Goal: Task Accomplishment & Management: Manage account settings

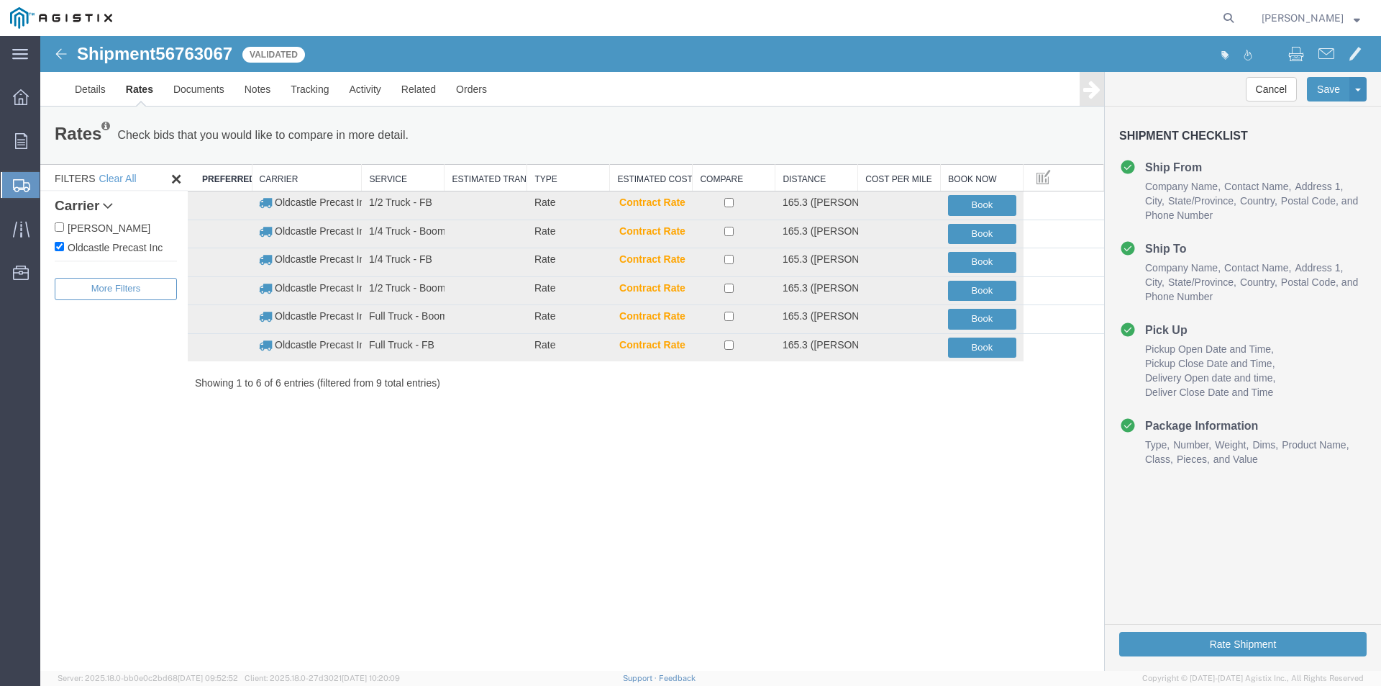
click at [56, 54] on img at bounding box center [61, 53] width 17 height 17
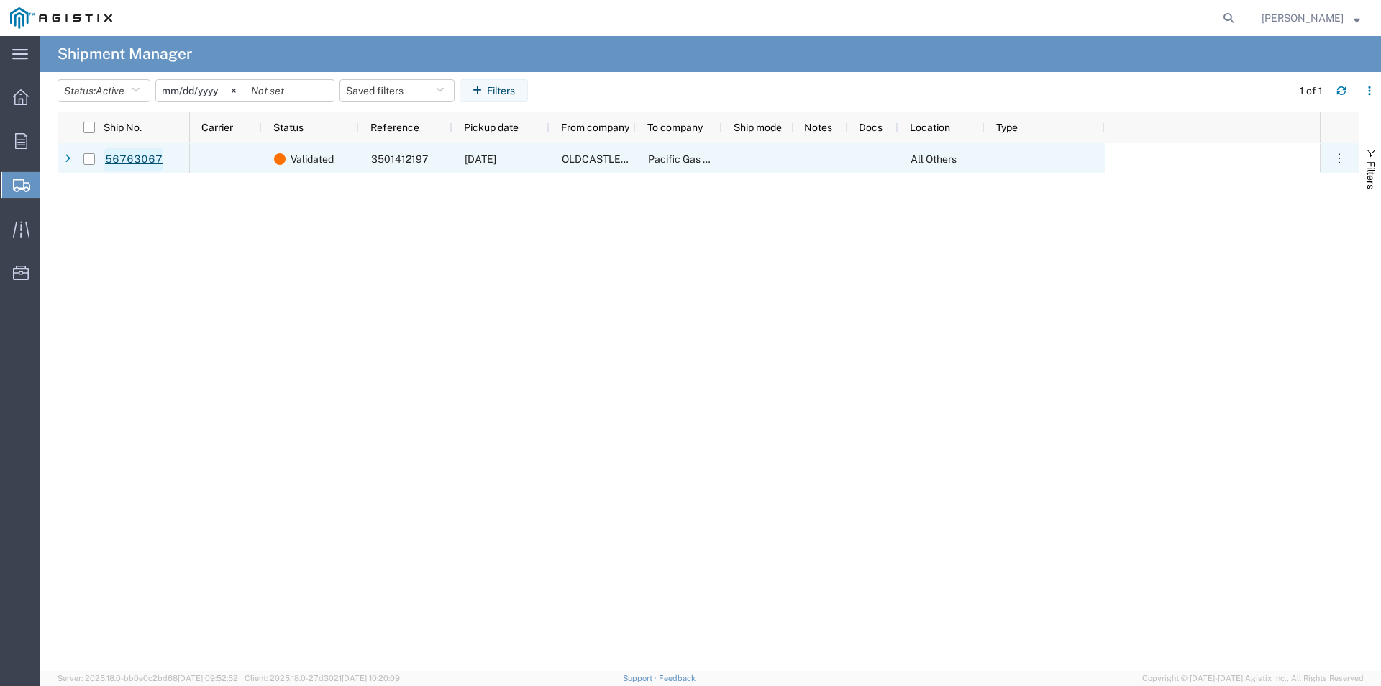
click at [130, 159] on link "56763067" at bounding box center [133, 159] width 59 height 23
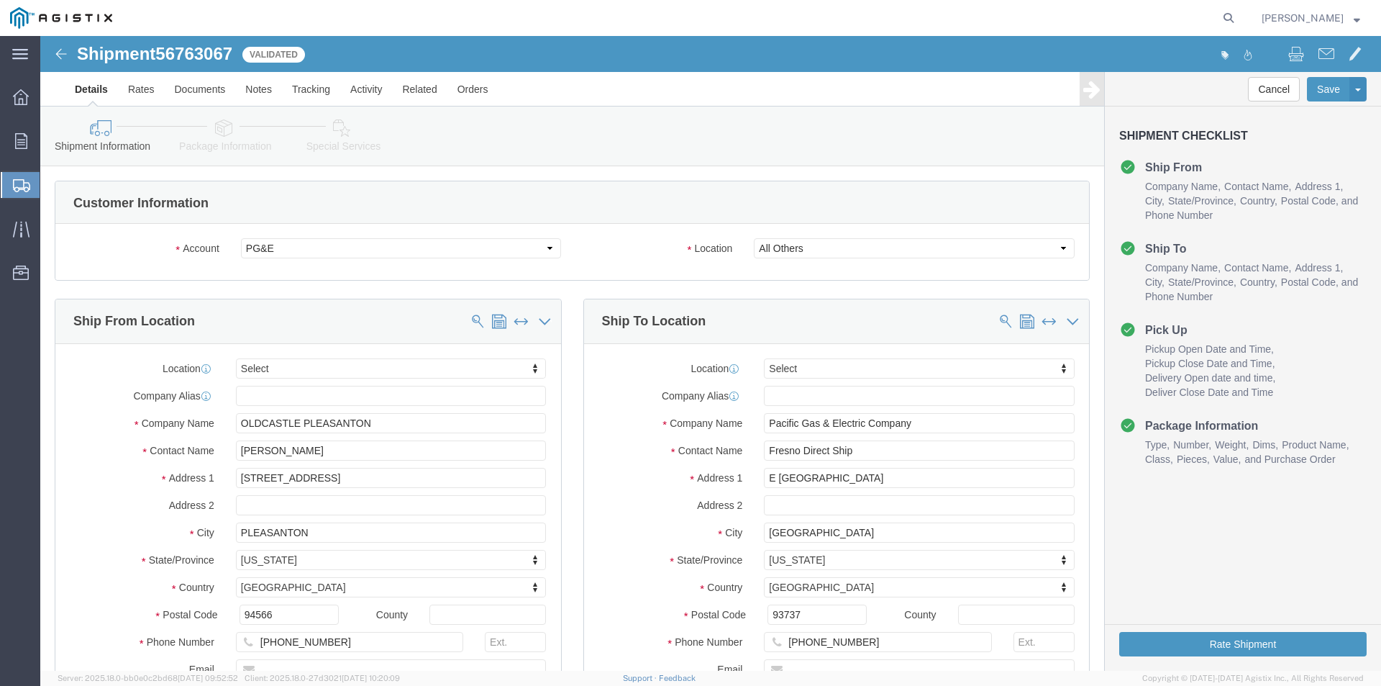
select select
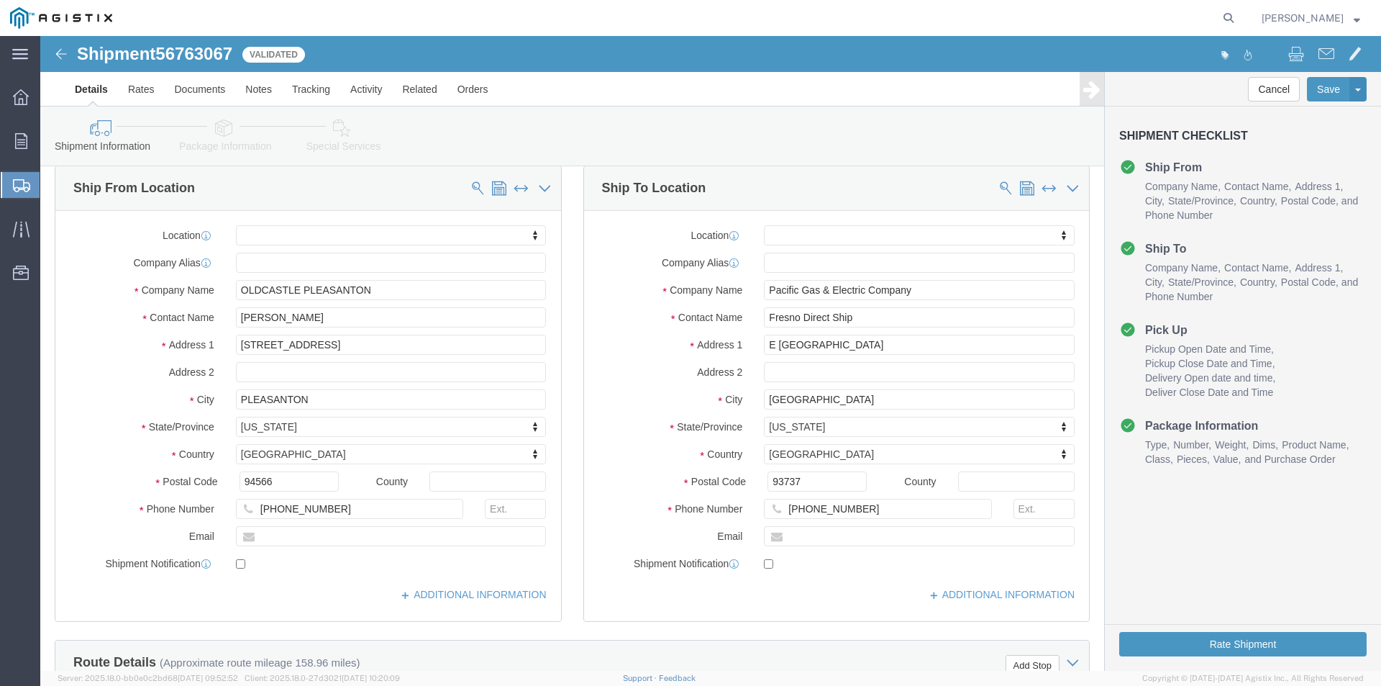
scroll to position [144, 0]
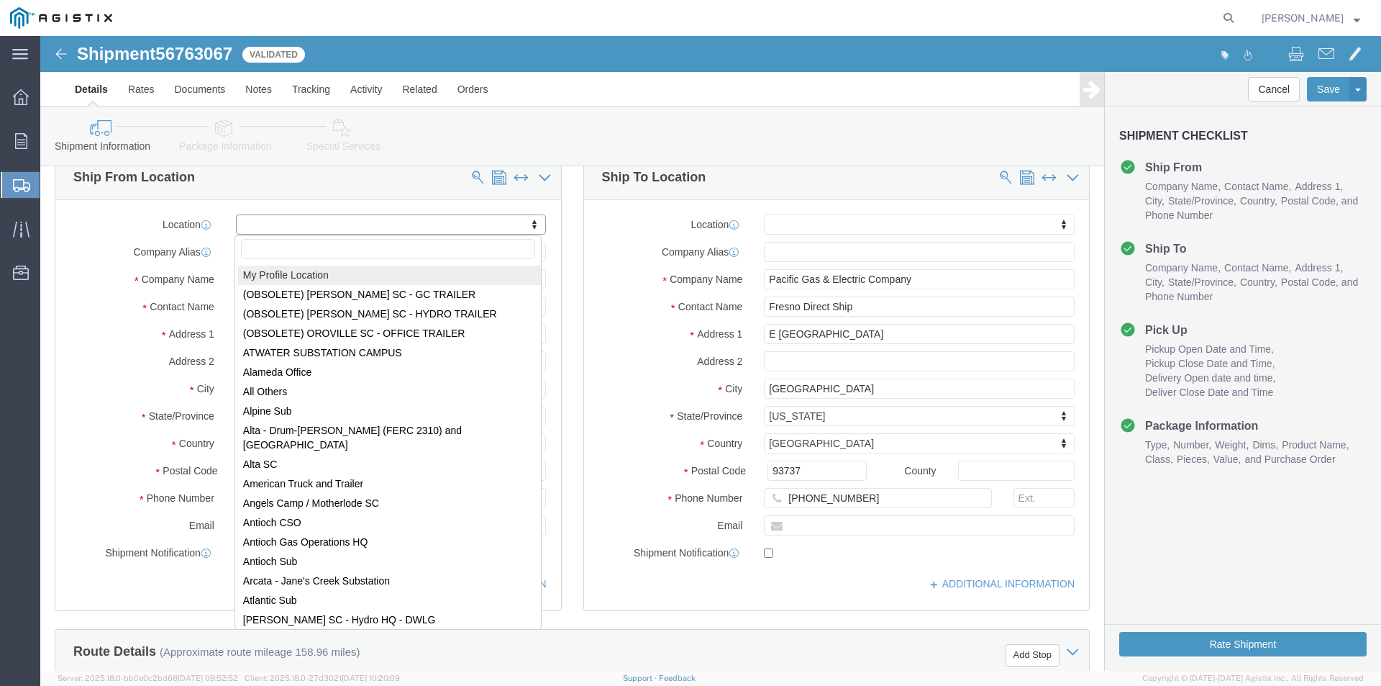
select select "MYPROFILE"
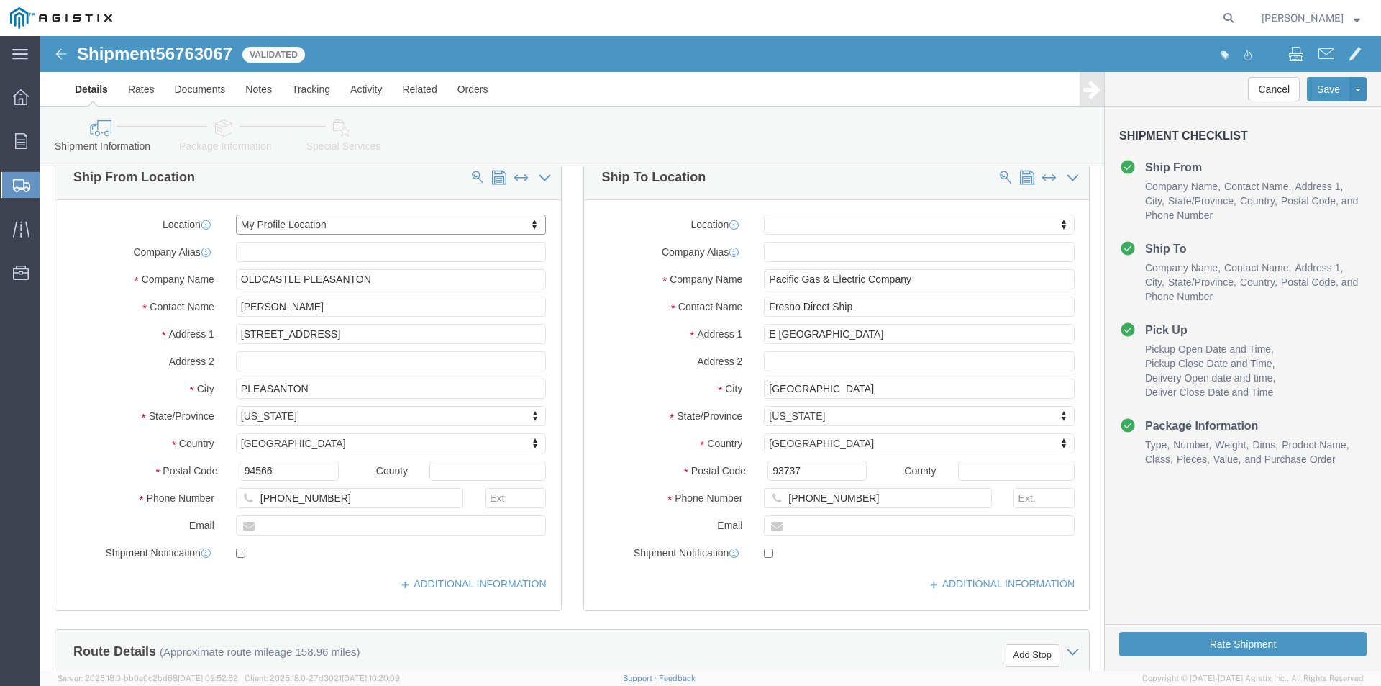
select select "CA"
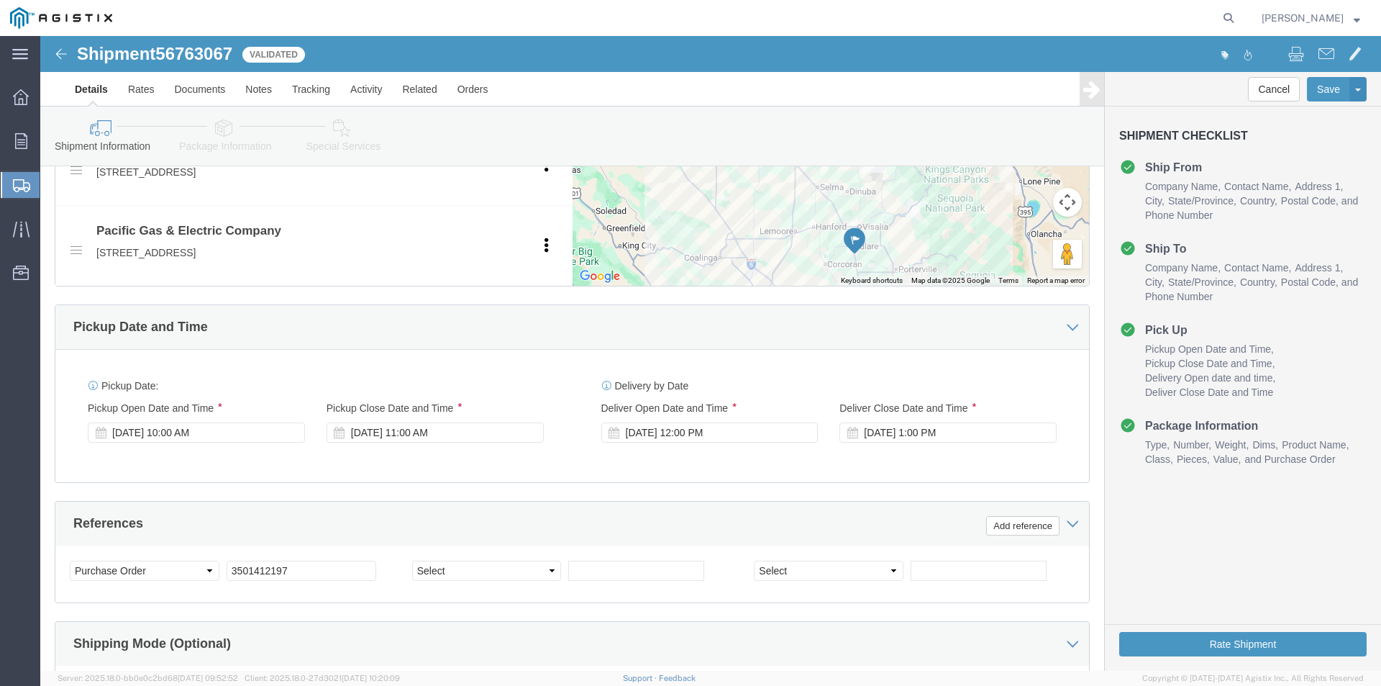
scroll to position [719, 0]
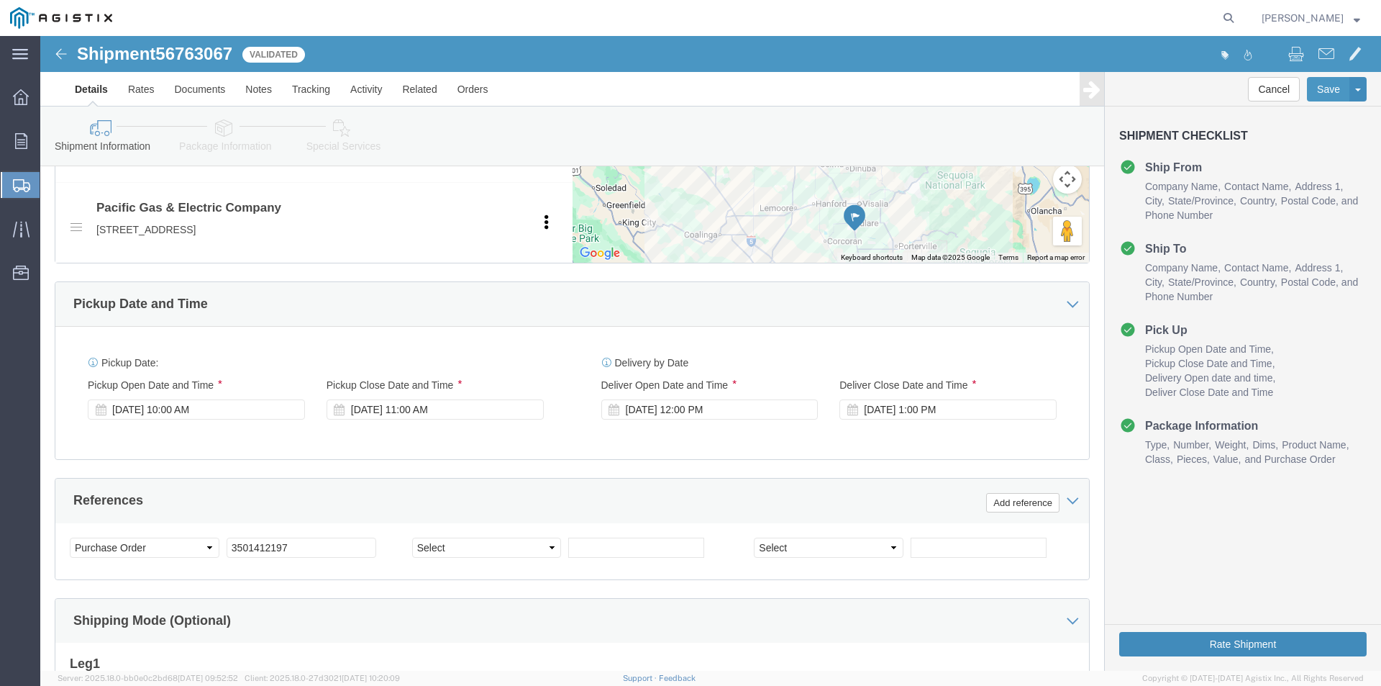
click button "Rate Shipment"
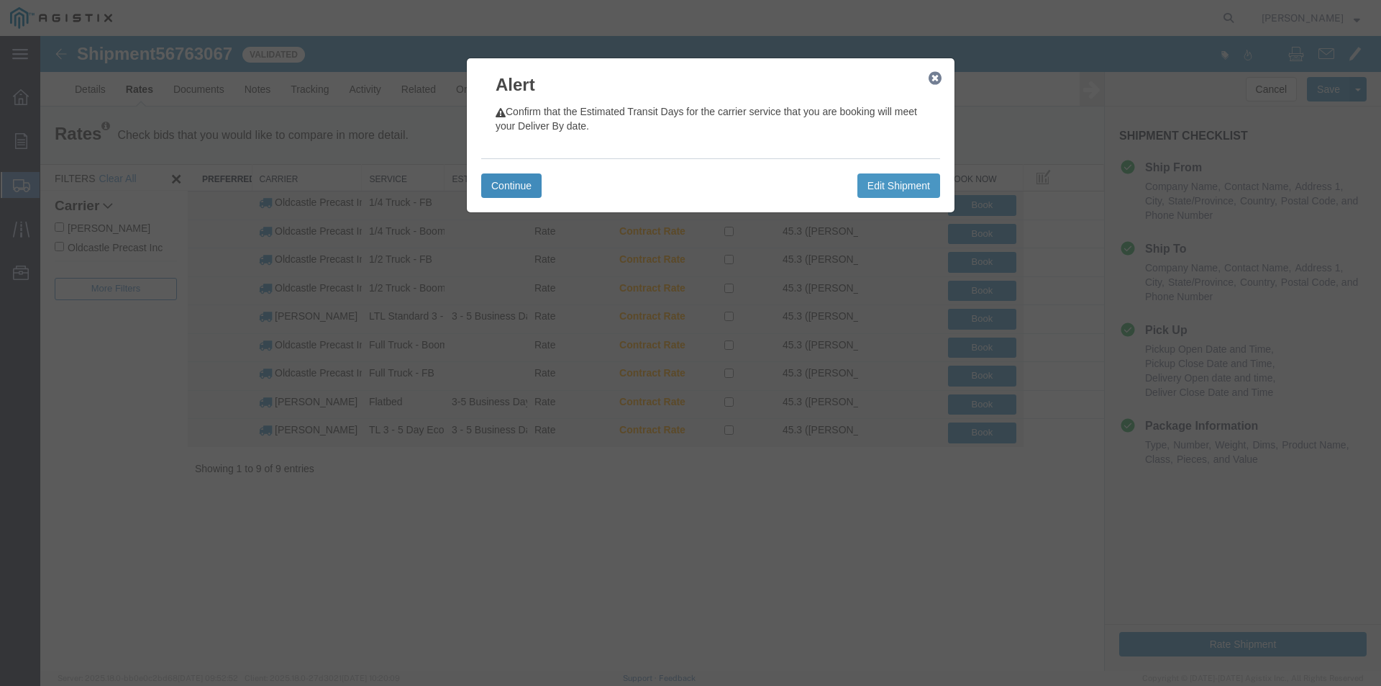
click at [520, 186] on button "Continue" at bounding box center [511, 185] width 60 height 24
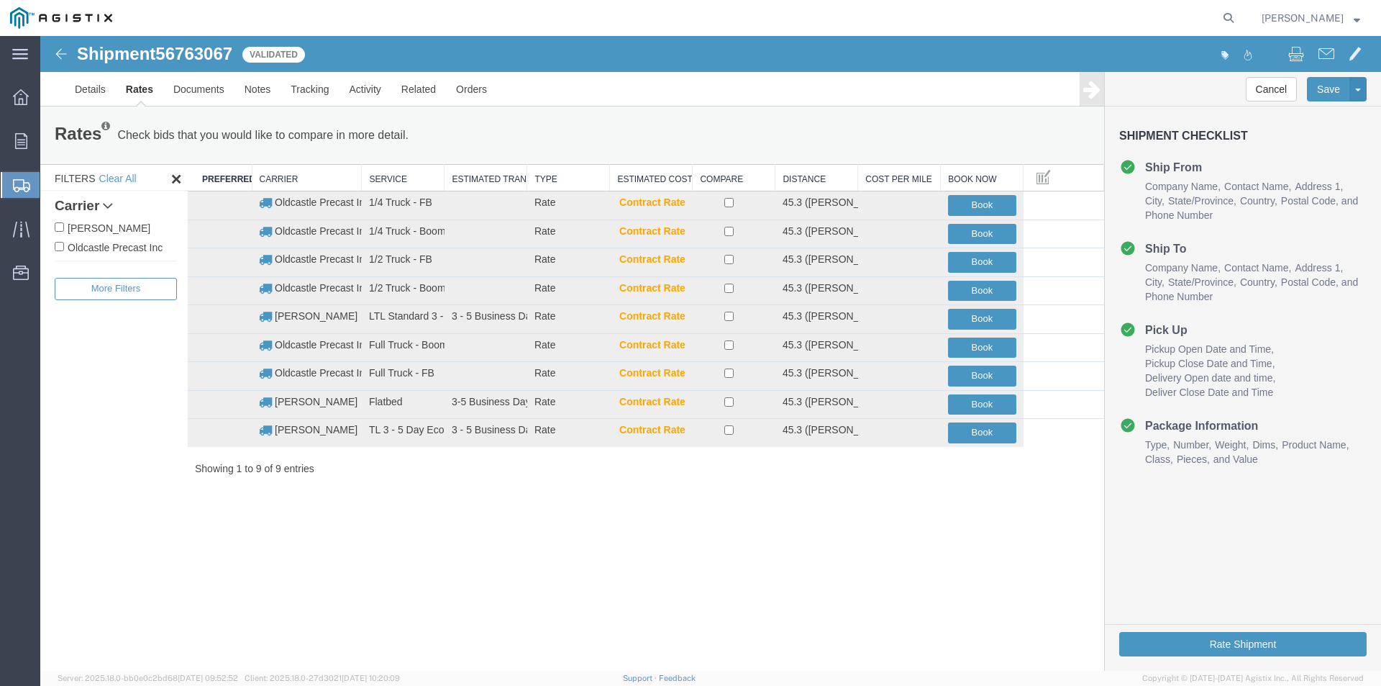
click at [91, 242] on label "Oldcastle Precast Inc" at bounding box center [116, 247] width 122 height 16
click at [64, 242] on input "Oldcastle Precast Inc" at bounding box center [59, 246] width 9 height 9
checkbox input "true"
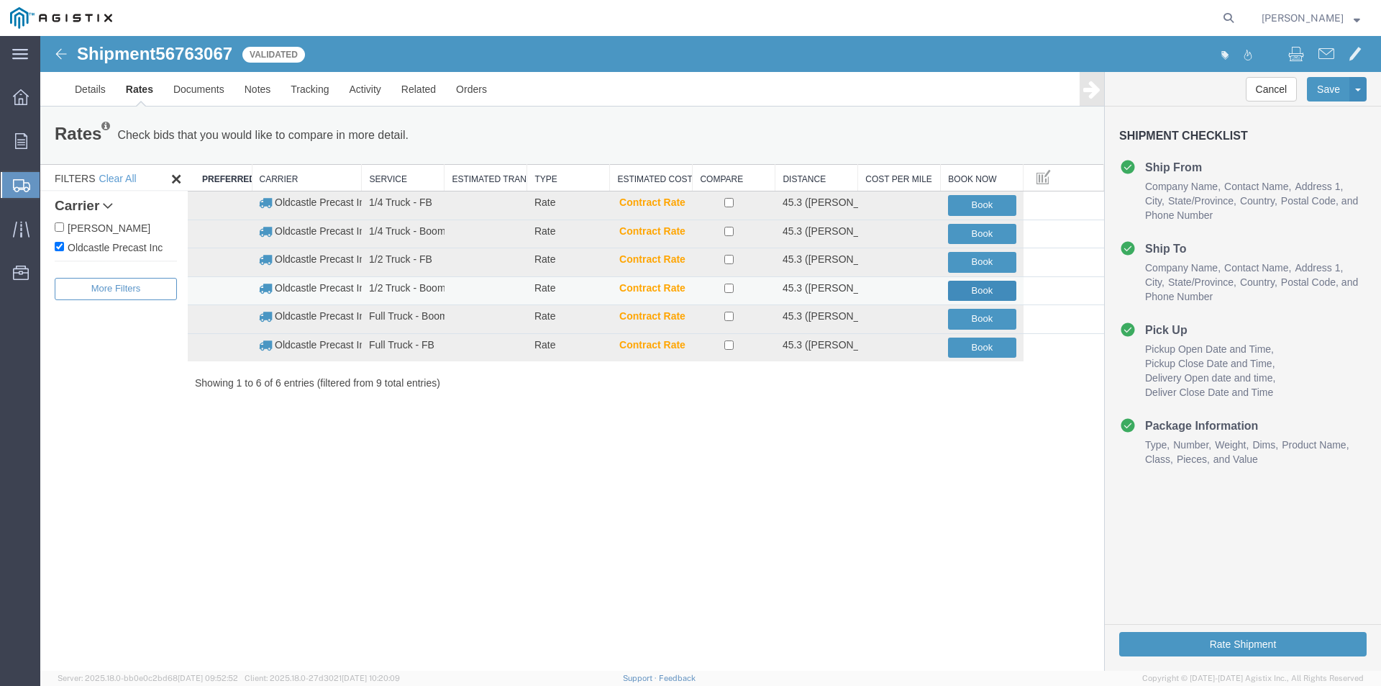
click at [985, 292] on button "Book" at bounding box center [982, 291] width 68 height 21
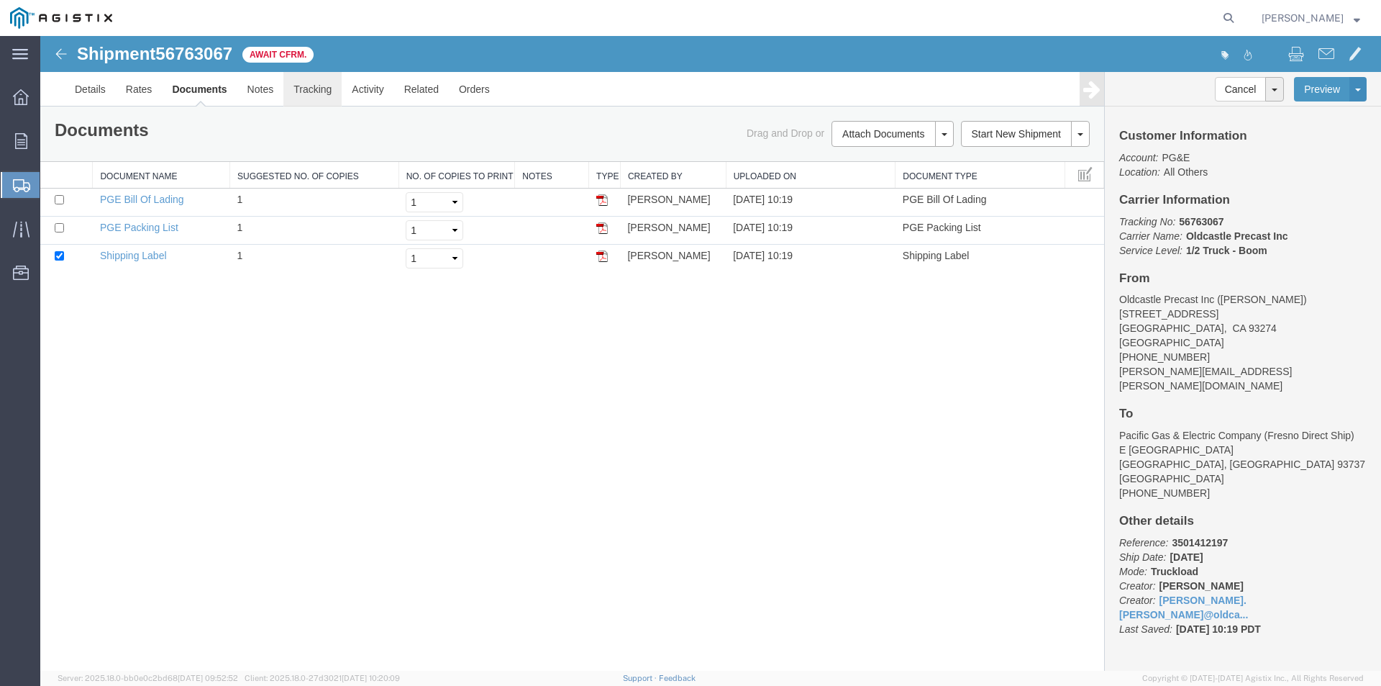
click at [311, 85] on link "Tracking" at bounding box center [312, 89] width 58 height 35
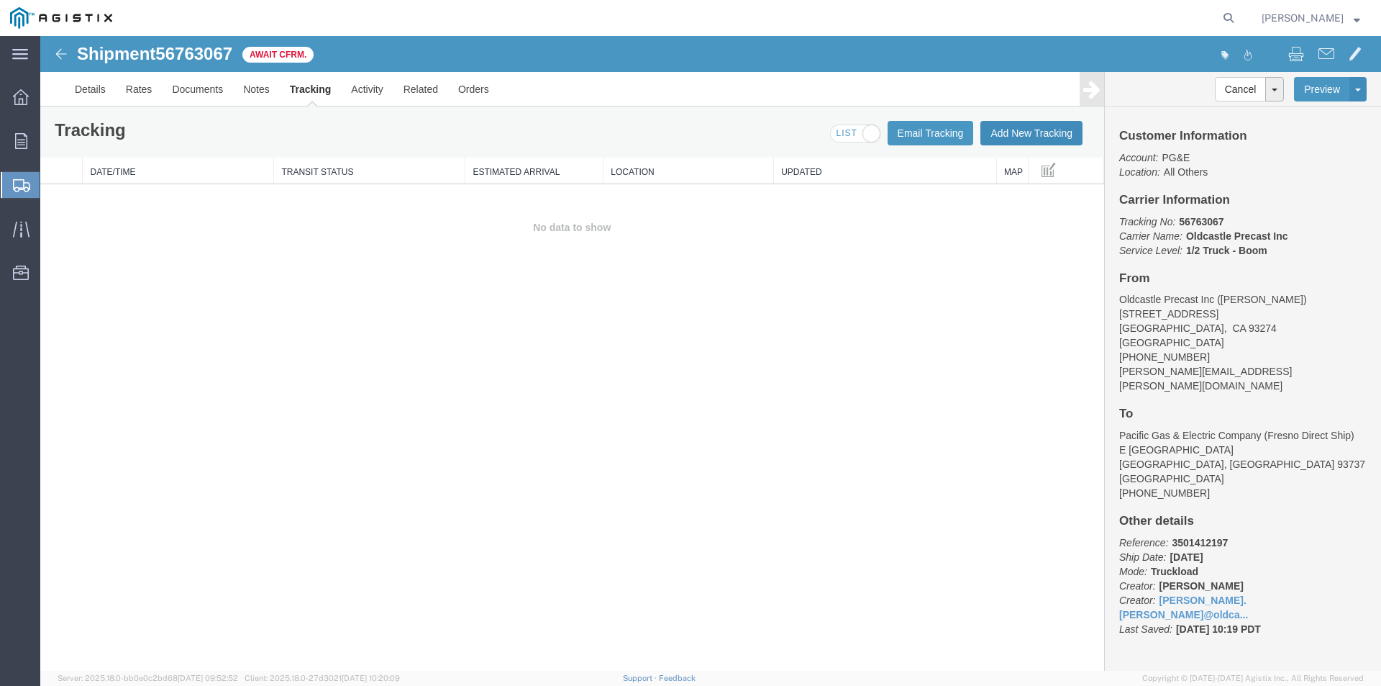
click at [1040, 135] on button "Add New Tracking" at bounding box center [1032, 133] width 102 height 24
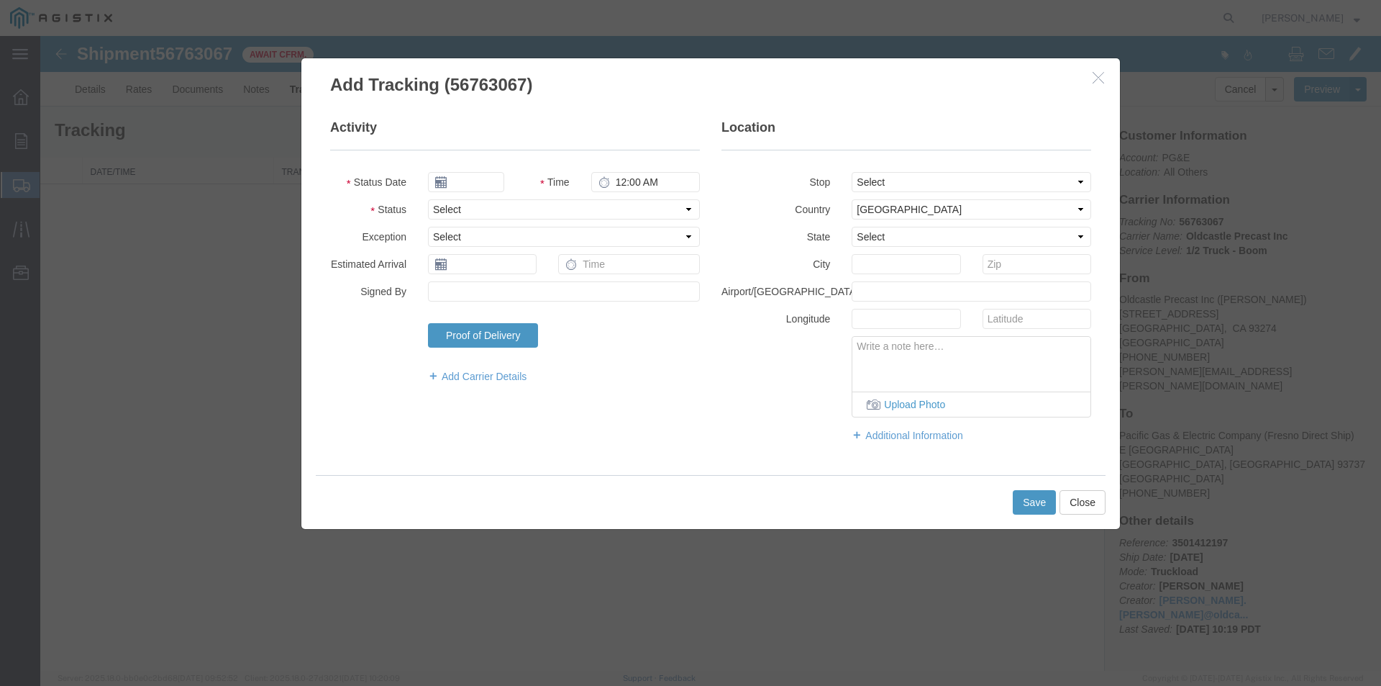
type input "[DATE]"
type input "11:00 AM"
click at [492, 178] on input "[DATE]" at bounding box center [466, 182] width 76 height 20
click at [502, 271] on td "10" at bounding box center [504, 272] width 22 height 22
type input "[DATE]"
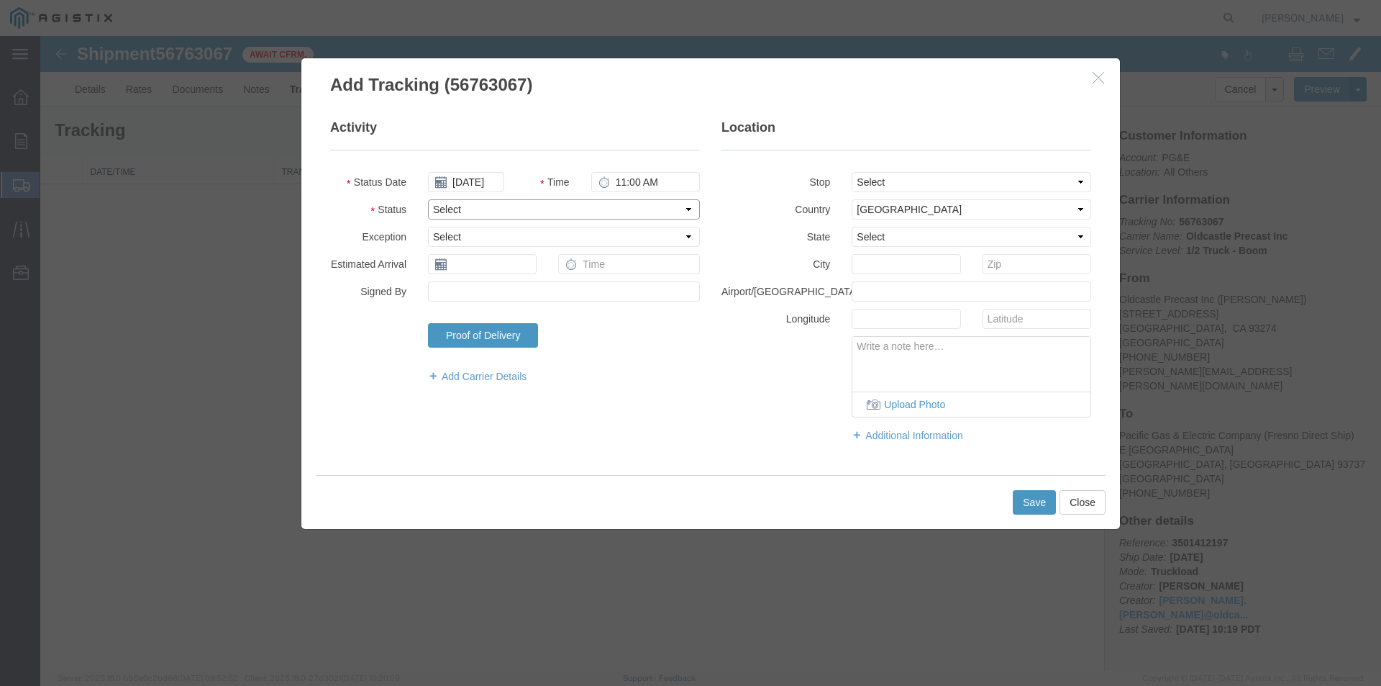
click at [483, 206] on select "Select Arrival Notice Available Arrival Notice Imported Arrive at Delivery Loca…" at bounding box center [564, 209] width 272 height 20
select select "DELIVRED"
click at [428, 199] on select "Select Arrival Notice Available Arrival Notice Imported Arrive at Delivery Loca…" at bounding box center [564, 209] width 272 height 20
click at [1046, 509] on button "Save" at bounding box center [1034, 502] width 43 height 24
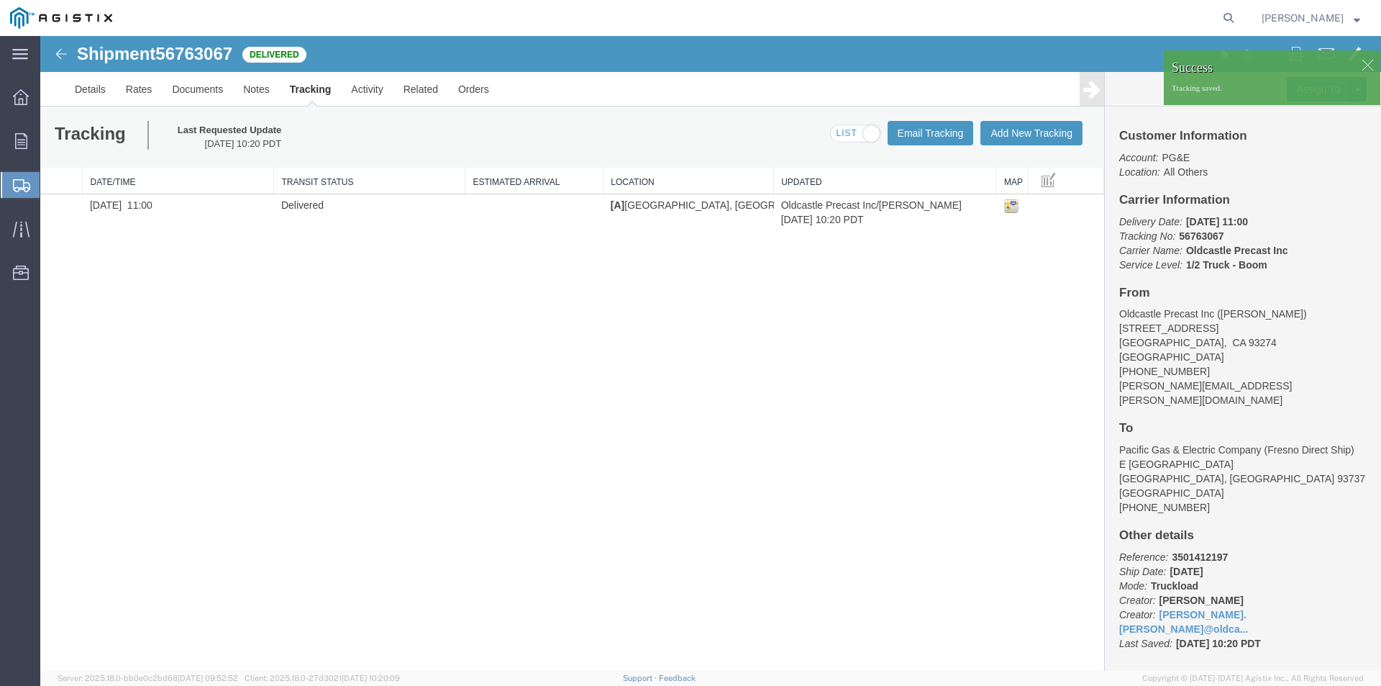
click at [1372, 63] on div at bounding box center [1368, 65] width 22 height 22
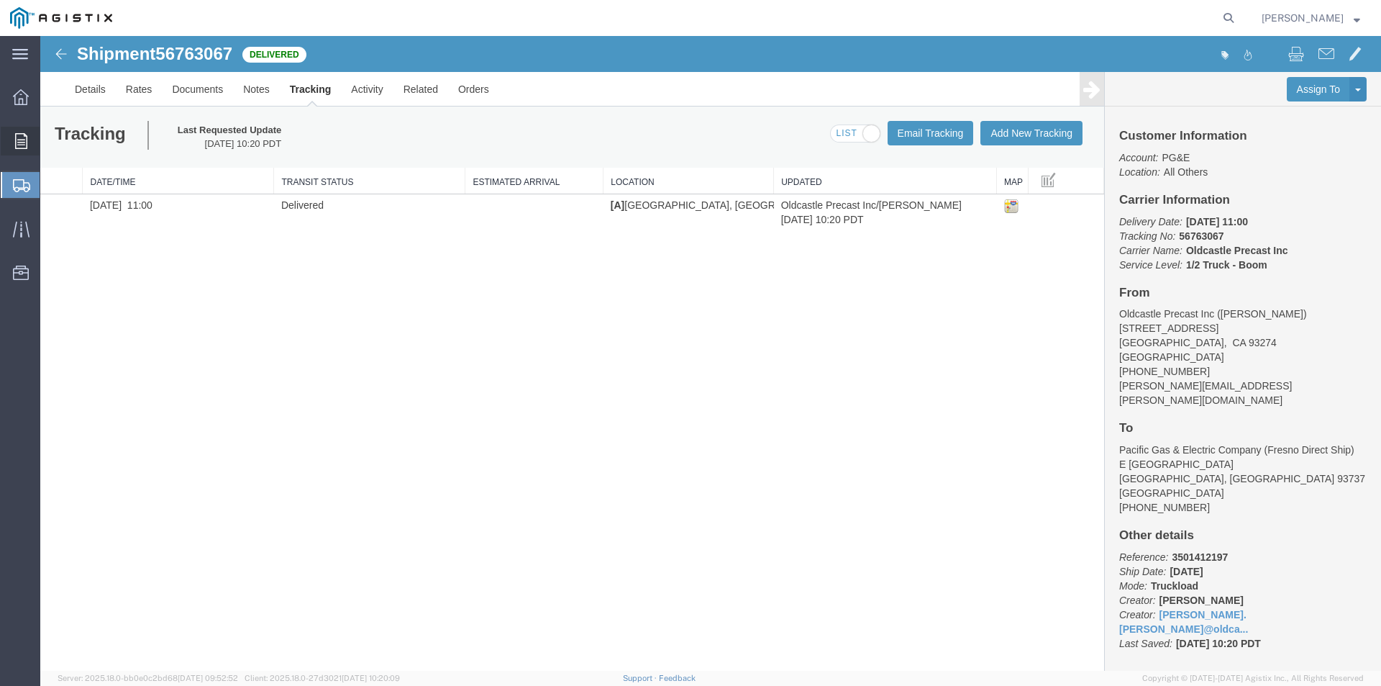
click at [25, 140] on icon at bounding box center [21, 141] width 12 height 16
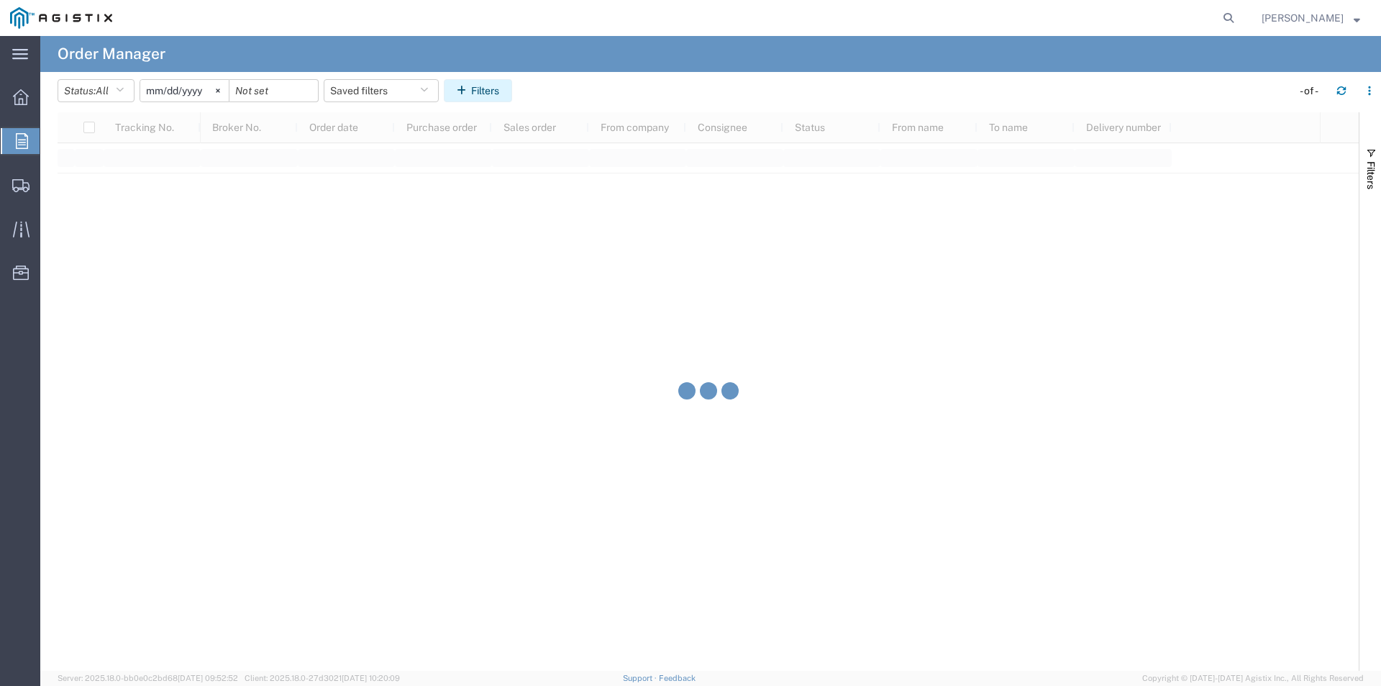
click at [490, 85] on button "Filters" at bounding box center [478, 90] width 68 height 23
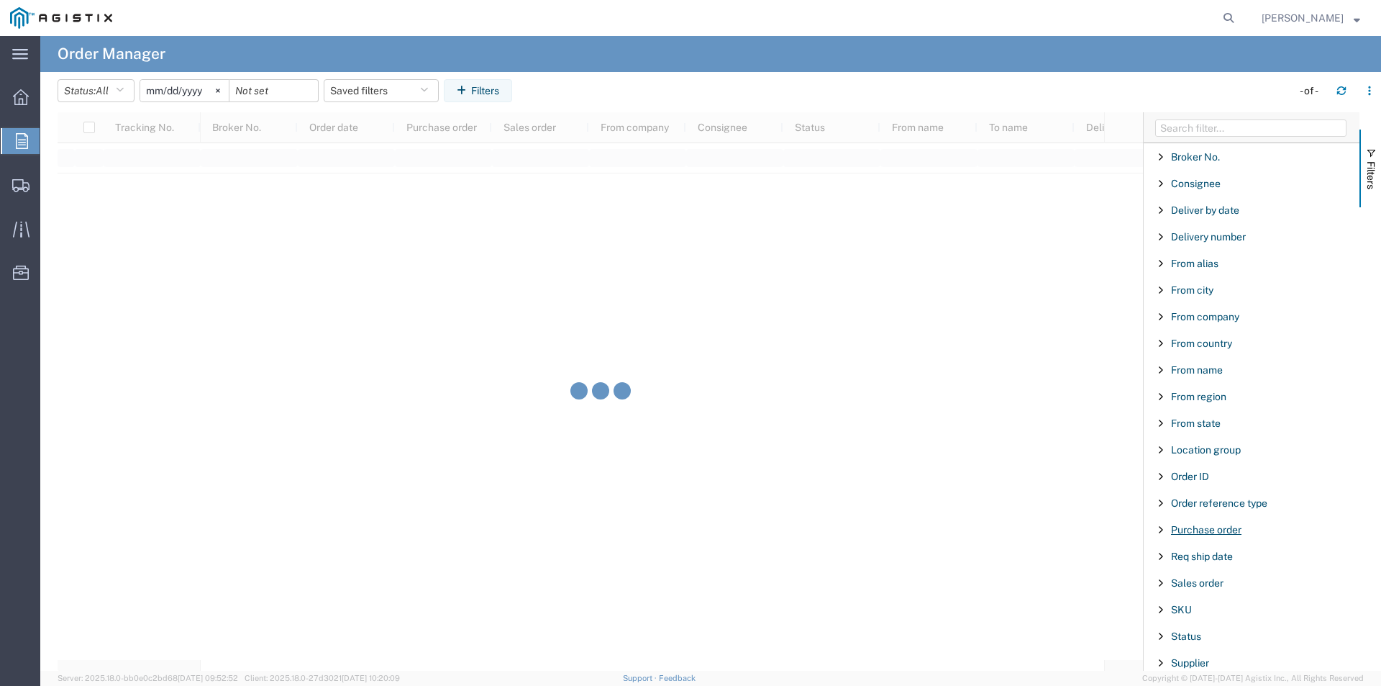
click at [1199, 526] on span "Purchase order" at bounding box center [1206, 530] width 71 height 12
click at [1205, 589] on input "Filter Value" at bounding box center [1257, 589] width 188 height 17
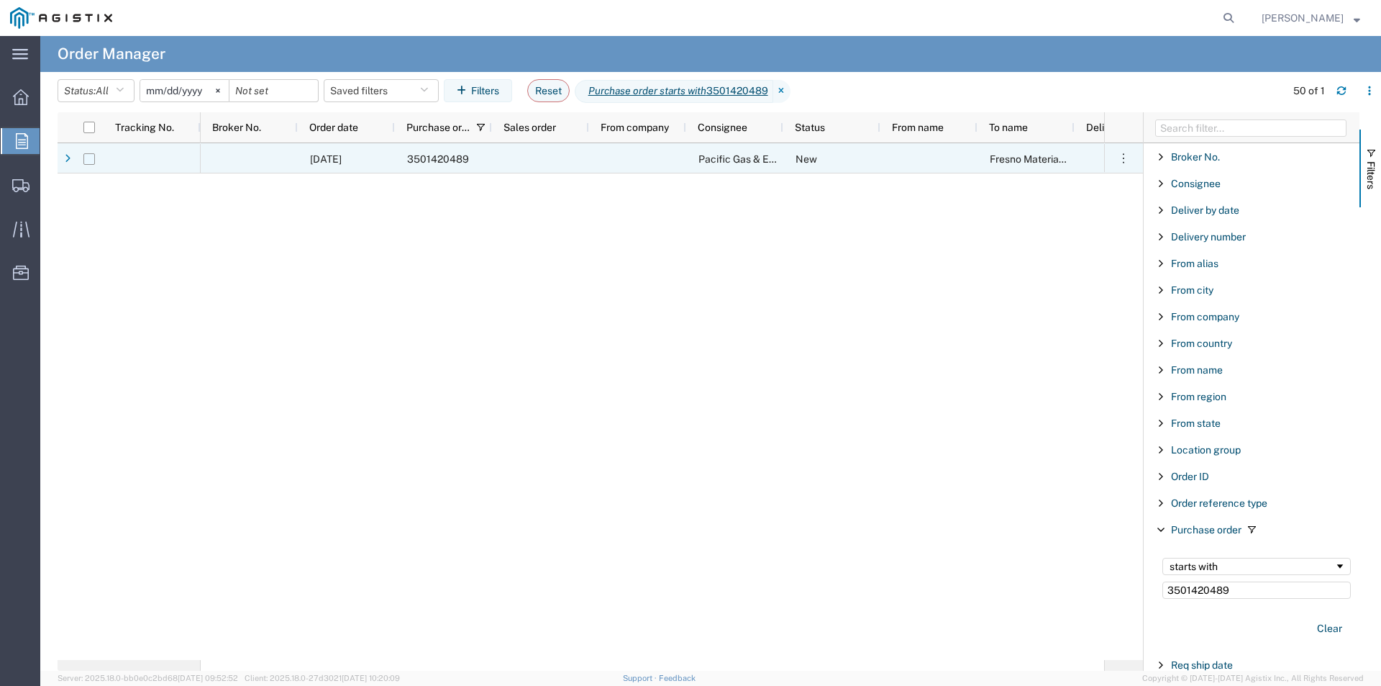
type input "3501420489"
click at [83, 158] on input "Press Space to toggle row selection (unchecked)" at bounding box center [89, 159] width 12 height 12
checkbox input "true"
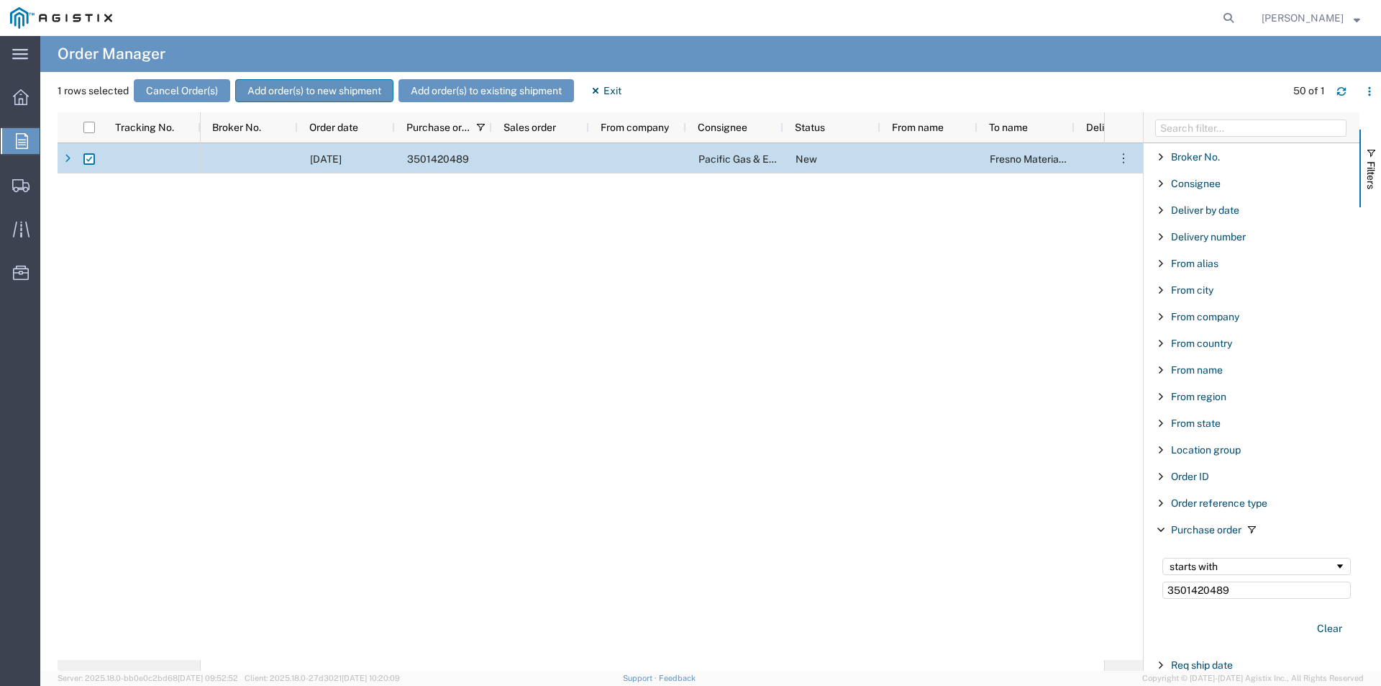
click at [303, 85] on button "Add order(s) to new shipment" at bounding box center [314, 90] width 158 height 23
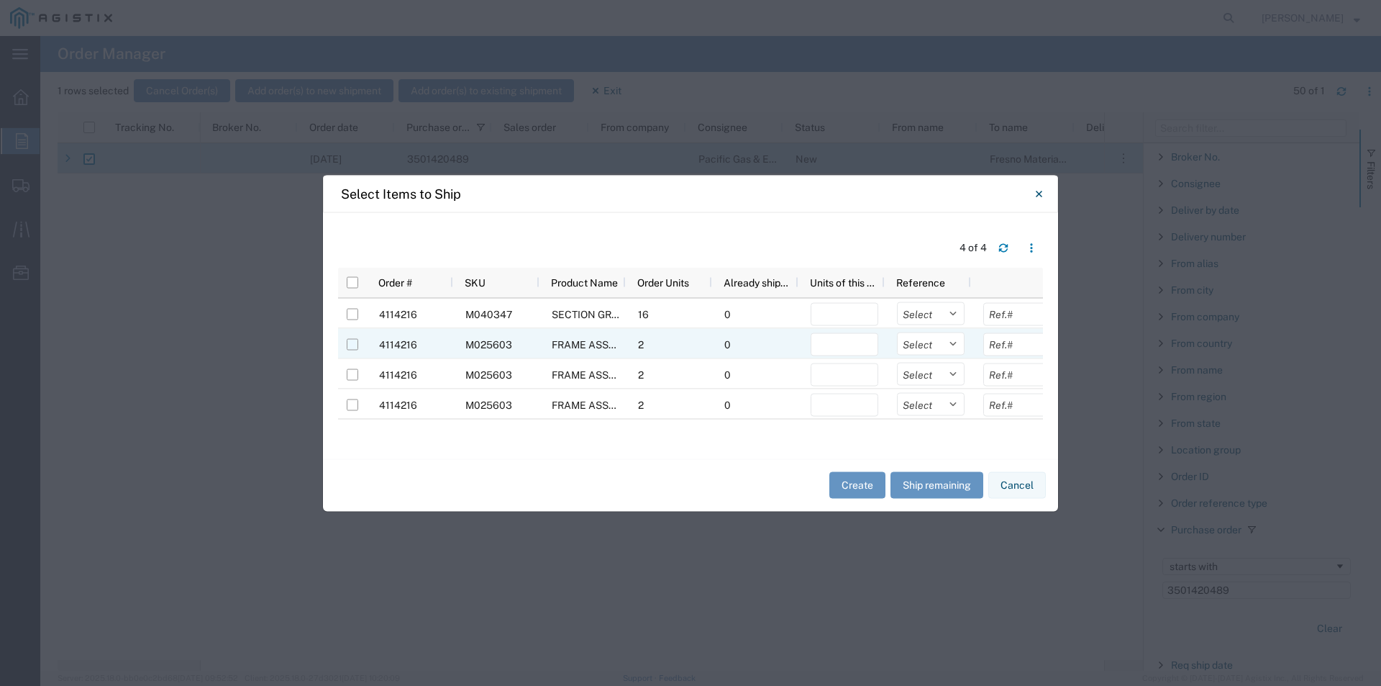
click at [358, 341] on input "Press Space to toggle row selection (unchecked)" at bounding box center [353, 344] width 12 height 12
checkbox input "true"
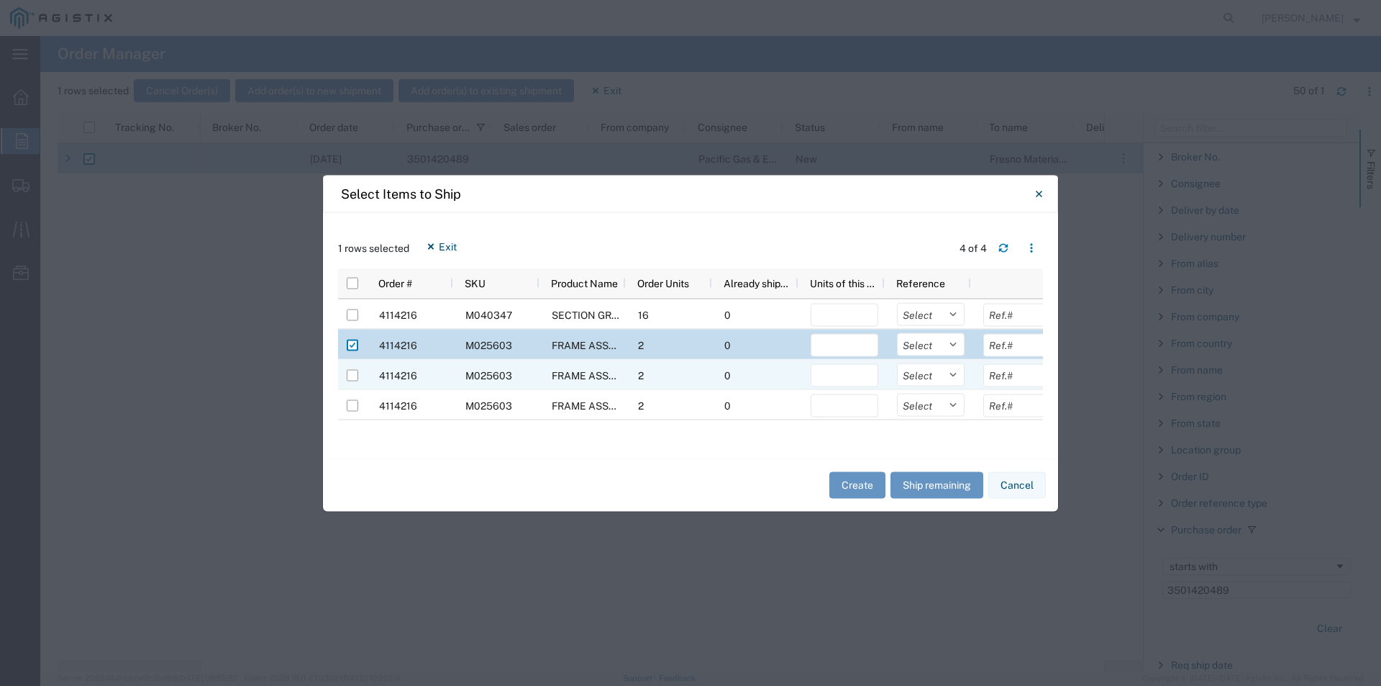
drag, startPoint x: 350, startPoint y: 378, endPoint x: 354, endPoint y: 388, distance: 10.7
click at [350, 378] on input "Press Space to toggle row selection (unchecked)" at bounding box center [353, 375] width 12 height 12
checkbox input "true"
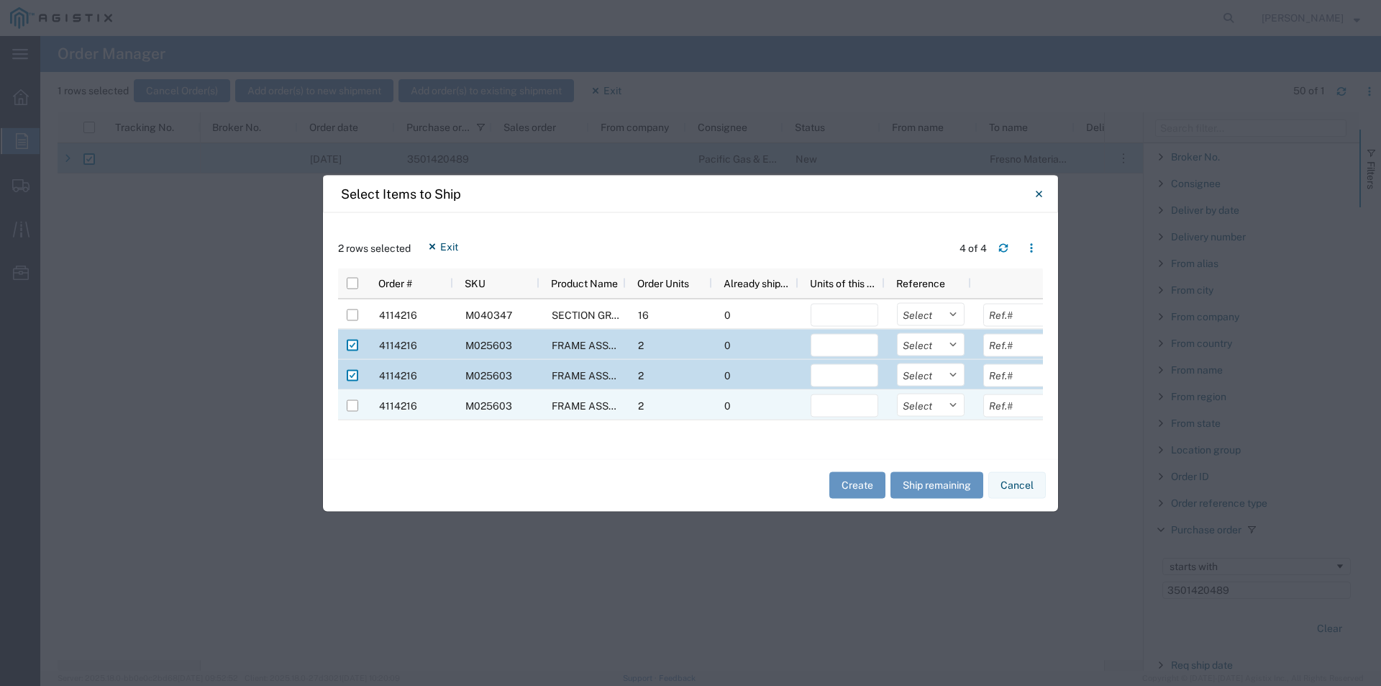
drag, startPoint x: 353, startPoint y: 405, endPoint x: 395, endPoint y: 405, distance: 41.7
click at [354, 405] on input "Press Space to toggle row selection (unchecked)" at bounding box center [353, 405] width 12 height 12
checkbox input "true"
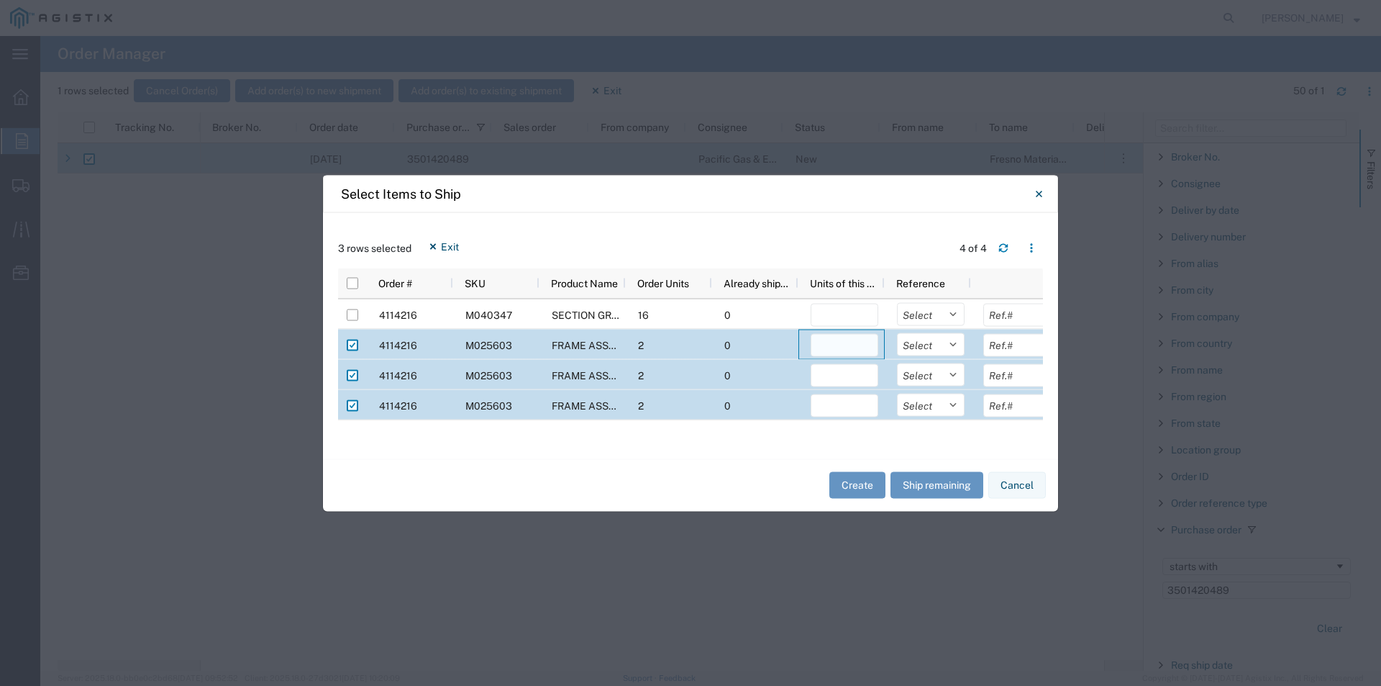
click at [842, 342] on input "number" at bounding box center [845, 344] width 68 height 23
type input "2"
click at [851, 227] on header "3 rows selected Exit 4 of 4" at bounding box center [690, 247] width 705 height 40
click at [853, 378] on input "number" at bounding box center [845, 374] width 68 height 23
type input "2"
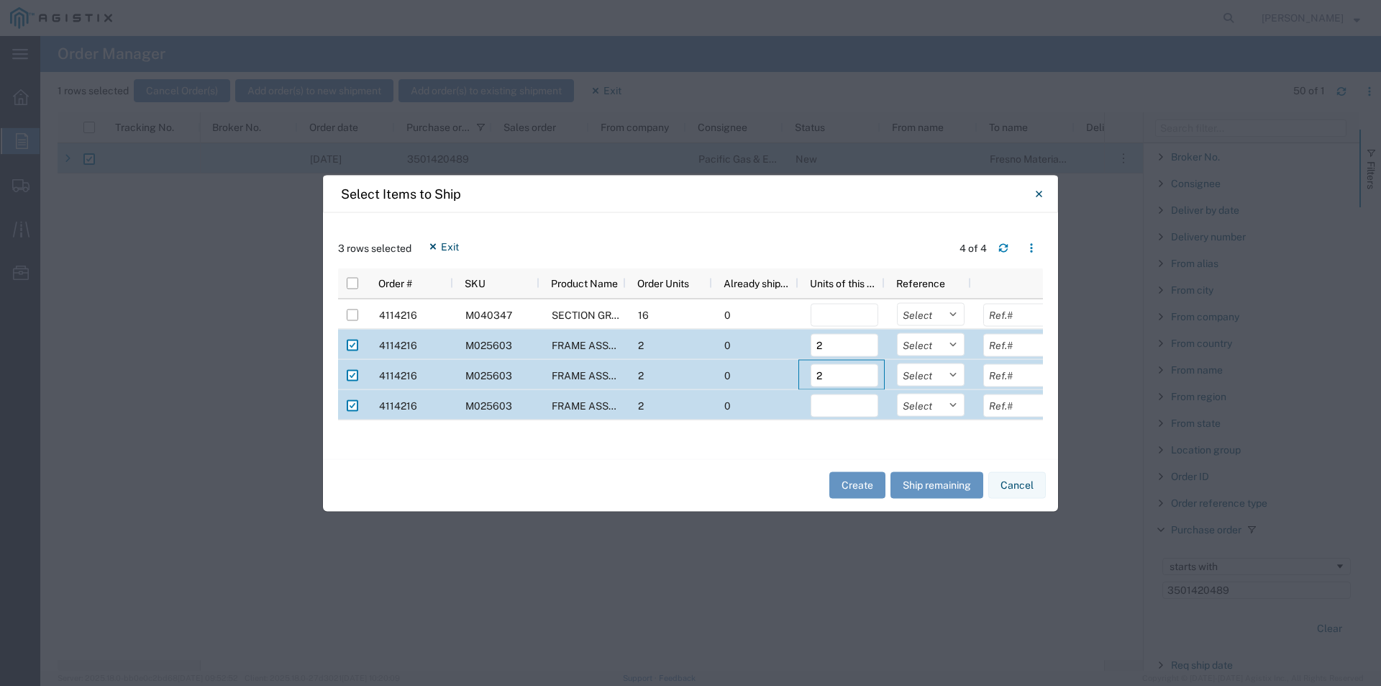
drag, startPoint x: 876, startPoint y: 219, endPoint x: 875, endPoint y: 235, distance: 15.2
click at [876, 221] on div "3 rows selected Exit 4 of 4 Press SPACE to deselect this row Order # SKU Produc…" at bounding box center [690, 335] width 735 height 246
click at [835, 408] on input "number" at bounding box center [845, 405] width 68 height 23
type input "2"
click at [878, 218] on div "3 rows selected Exit 4 of 4 Press SPACE to deselect this row. Order # SKU Produ…" at bounding box center [690, 335] width 735 height 246
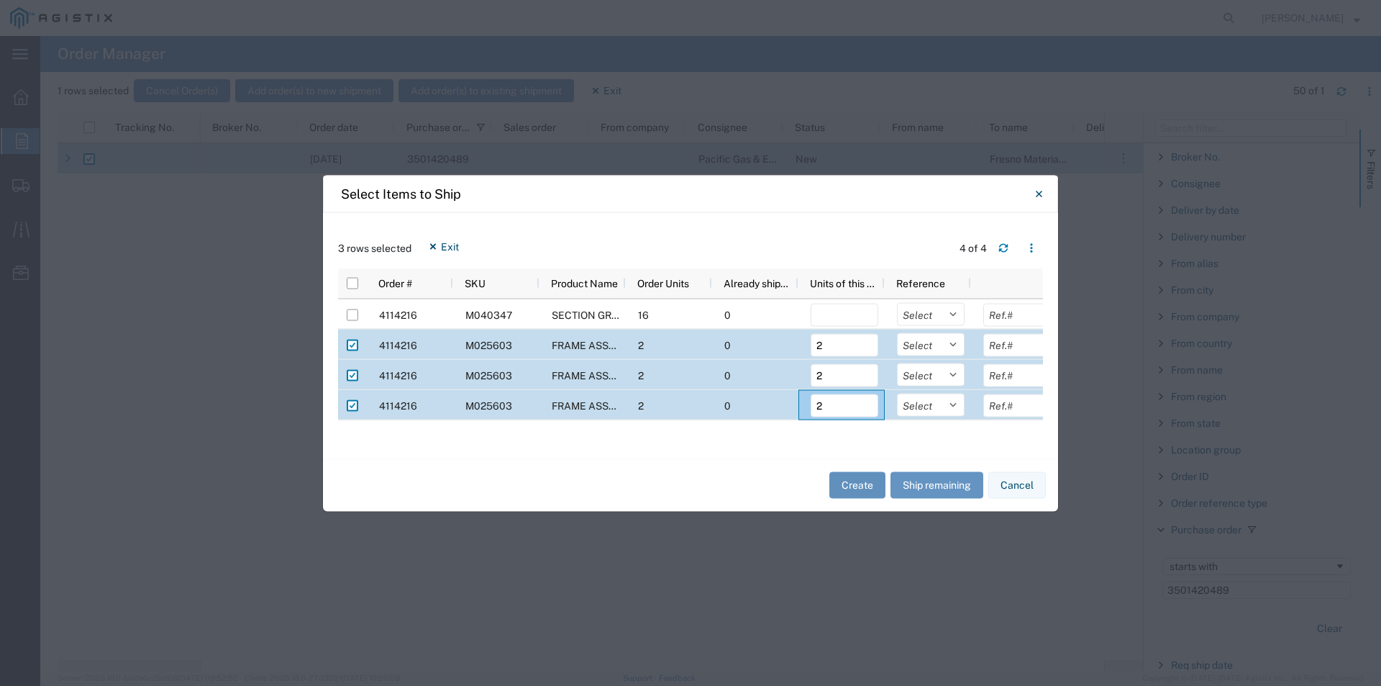
click at [859, 483] on button "Create" at bounding box center [858, 485] width 56 height 27
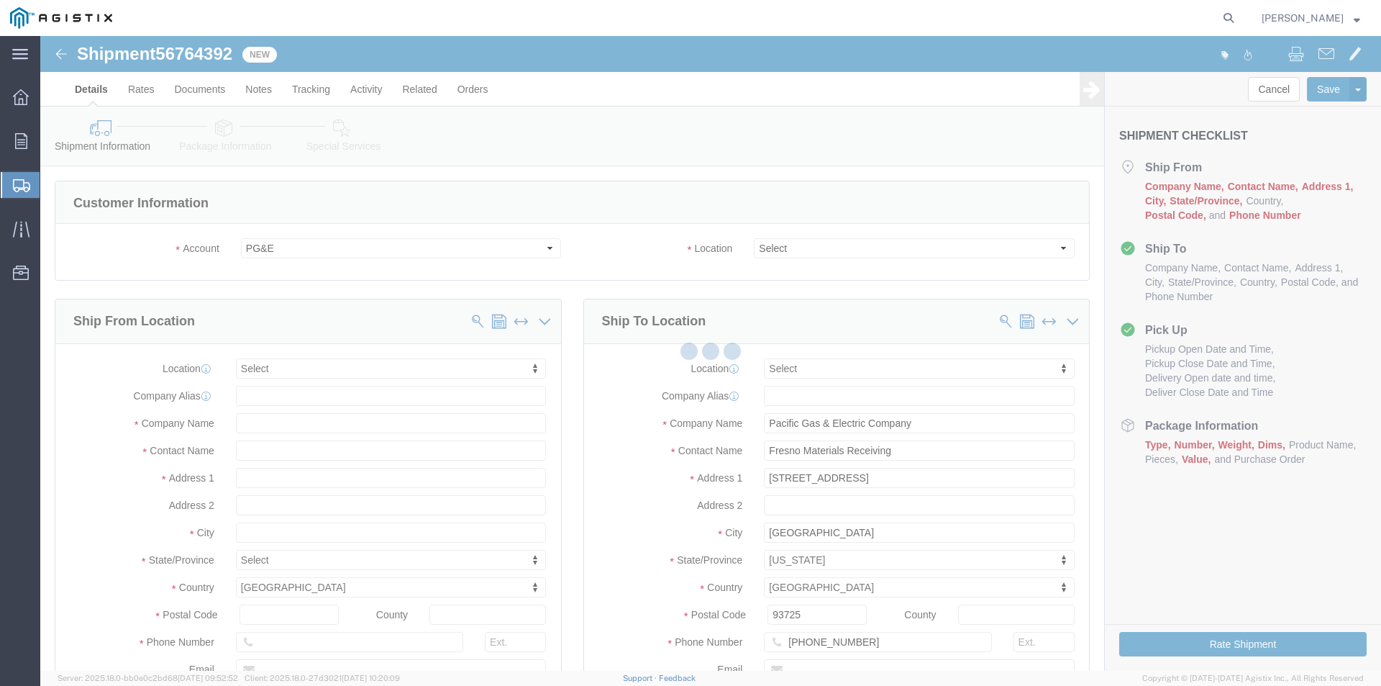
select select
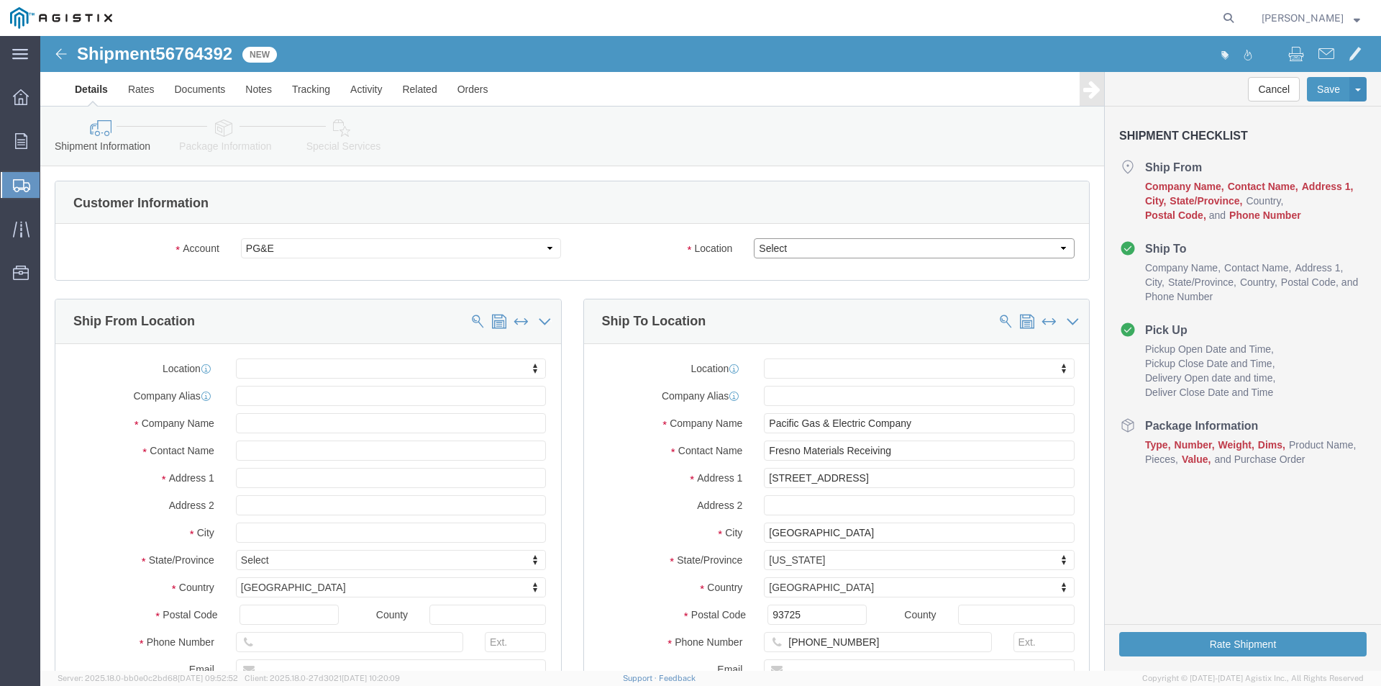
click select "Select All Others [GEOGRAPHIC_DATA] [GEOGRAPHIC_DATA] [GEOGRAPHIC_DATA] [GEOGRA…"
select select "19745"
click select "Select All Others [GEOGRAPHIC_DATA] [GEOGRAPHIC_DATA] [GEOGRAPHIC_DATA] [GEOGRA…"
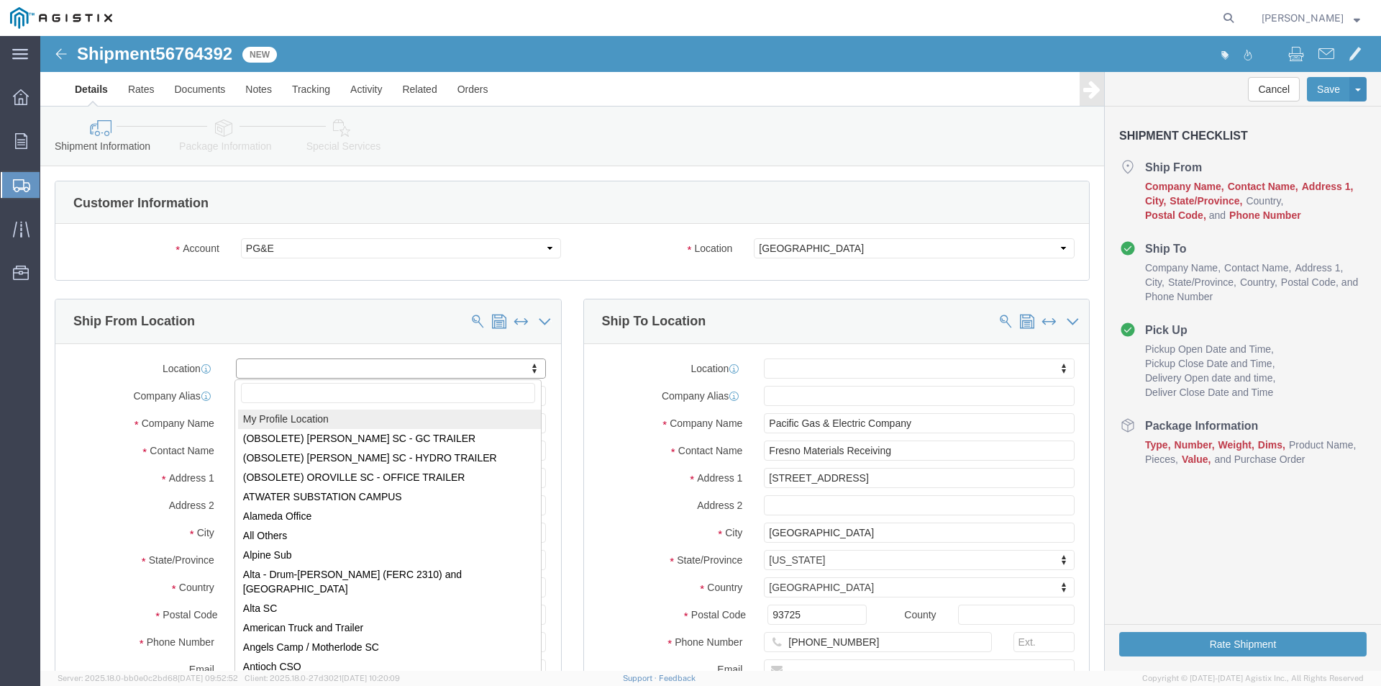
select select "MYPROFILE"
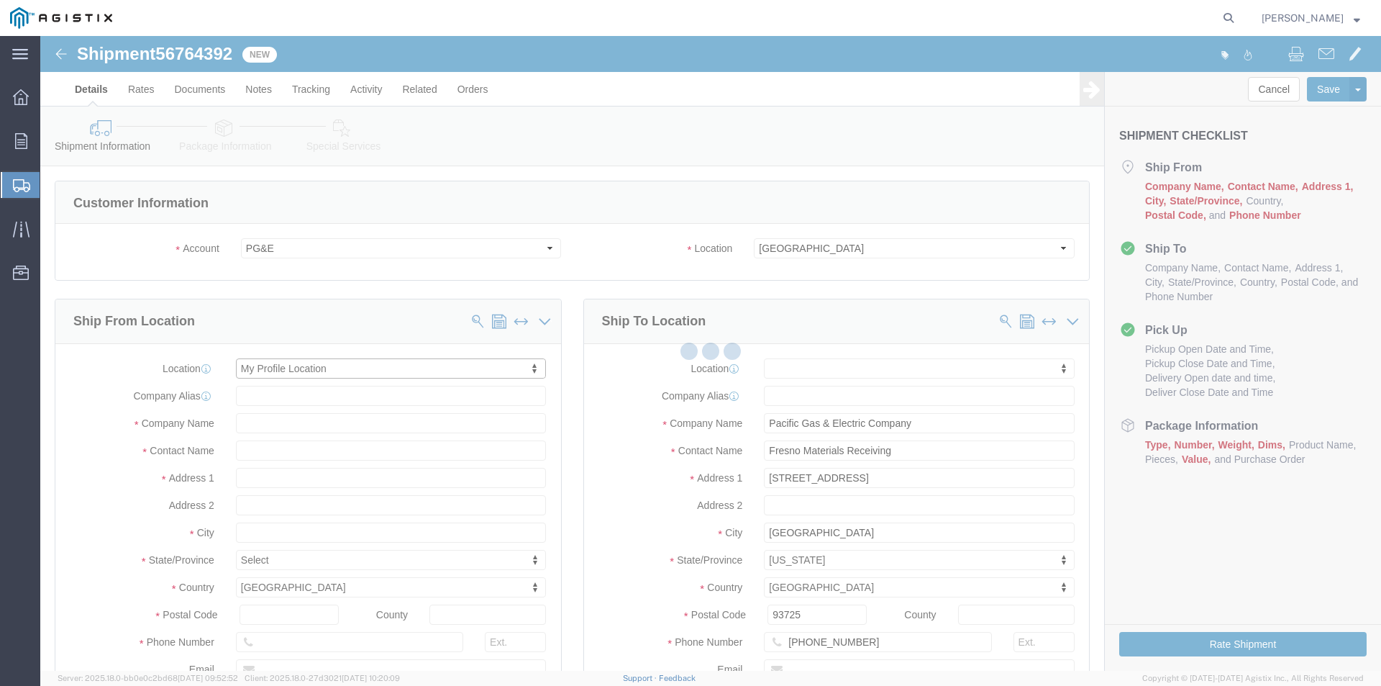
select select "CA"
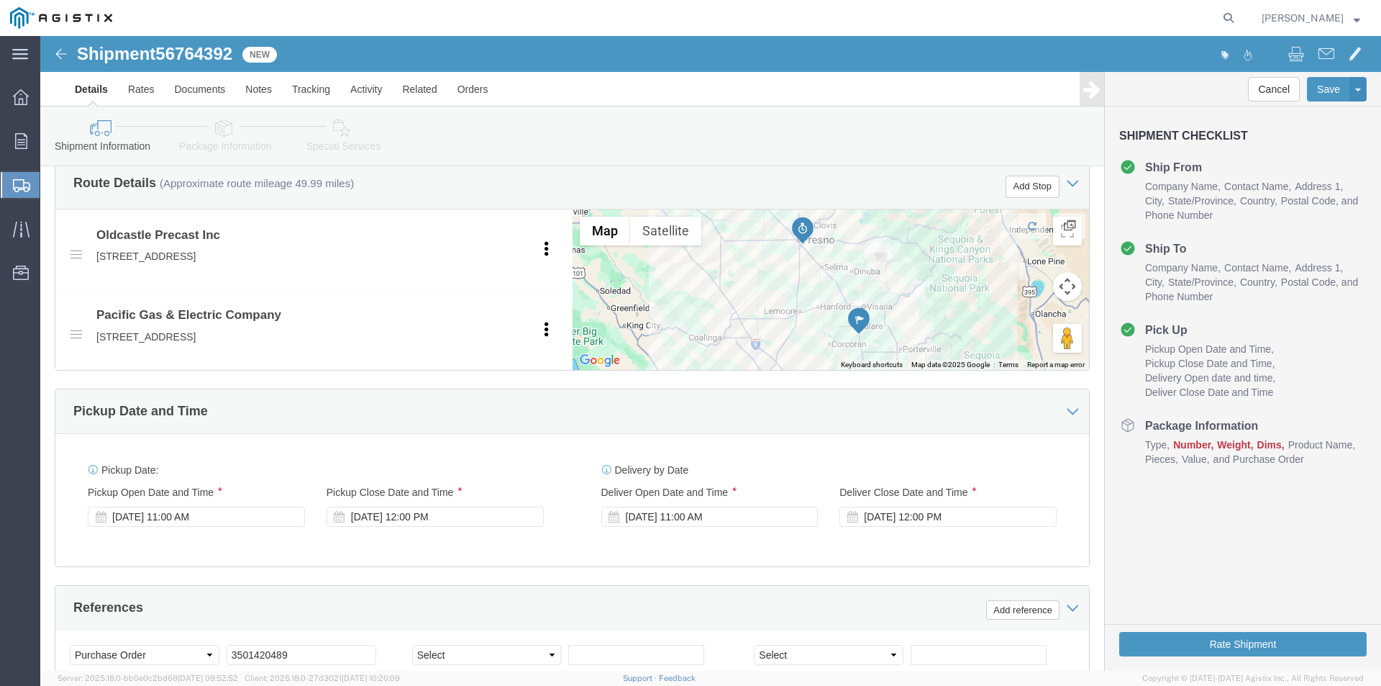
scroll to position [648, 0]
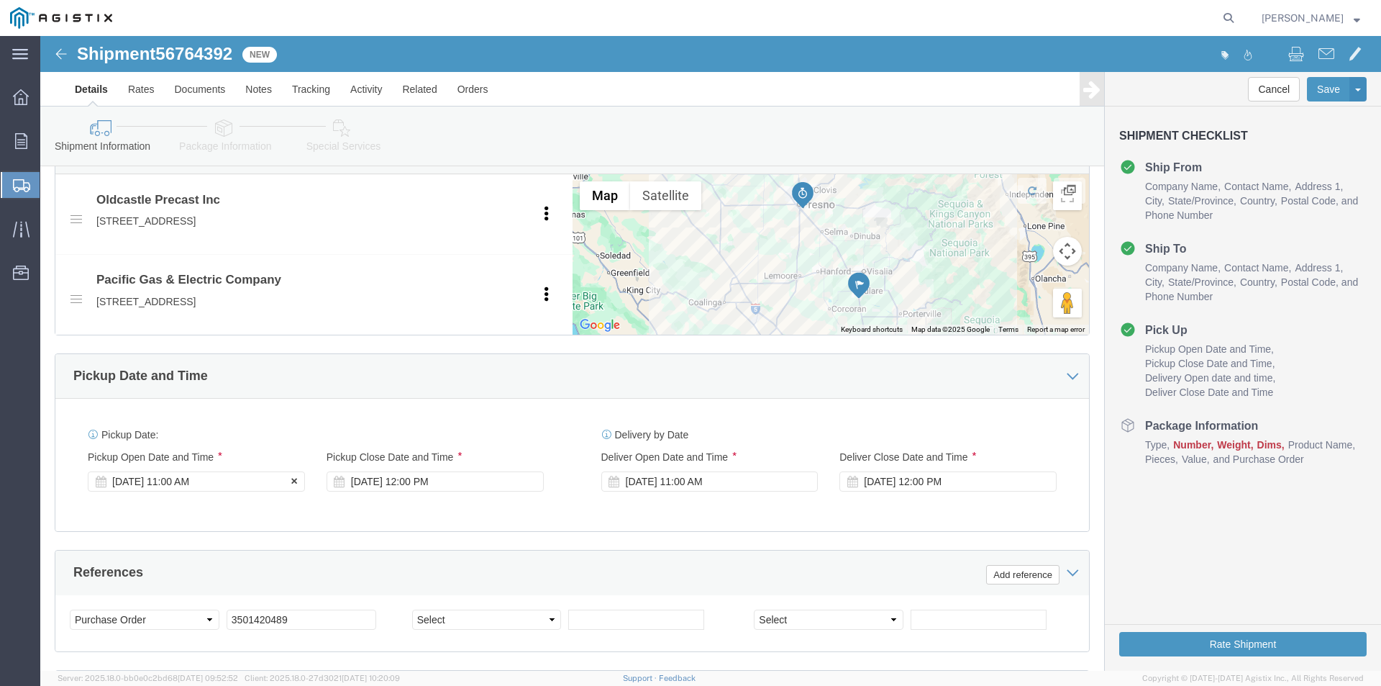
click div "[DATE] 11:00 AM"
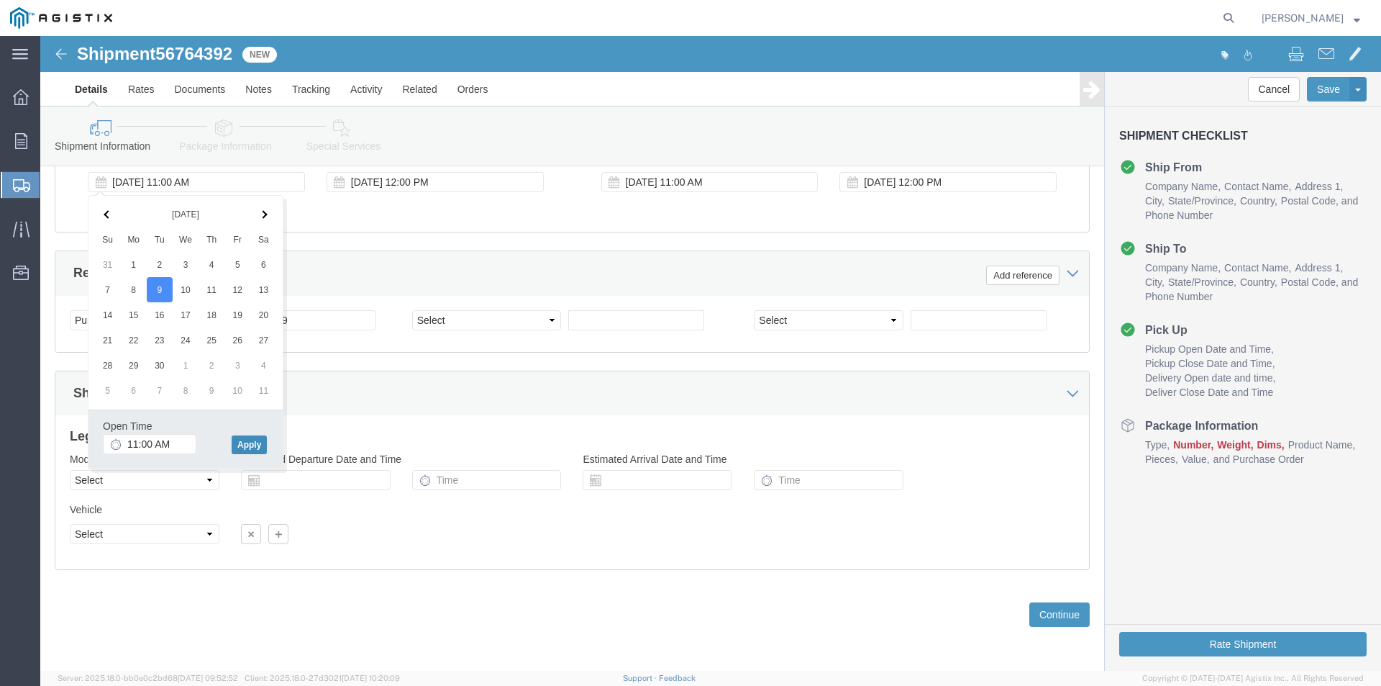
click button "Apply"
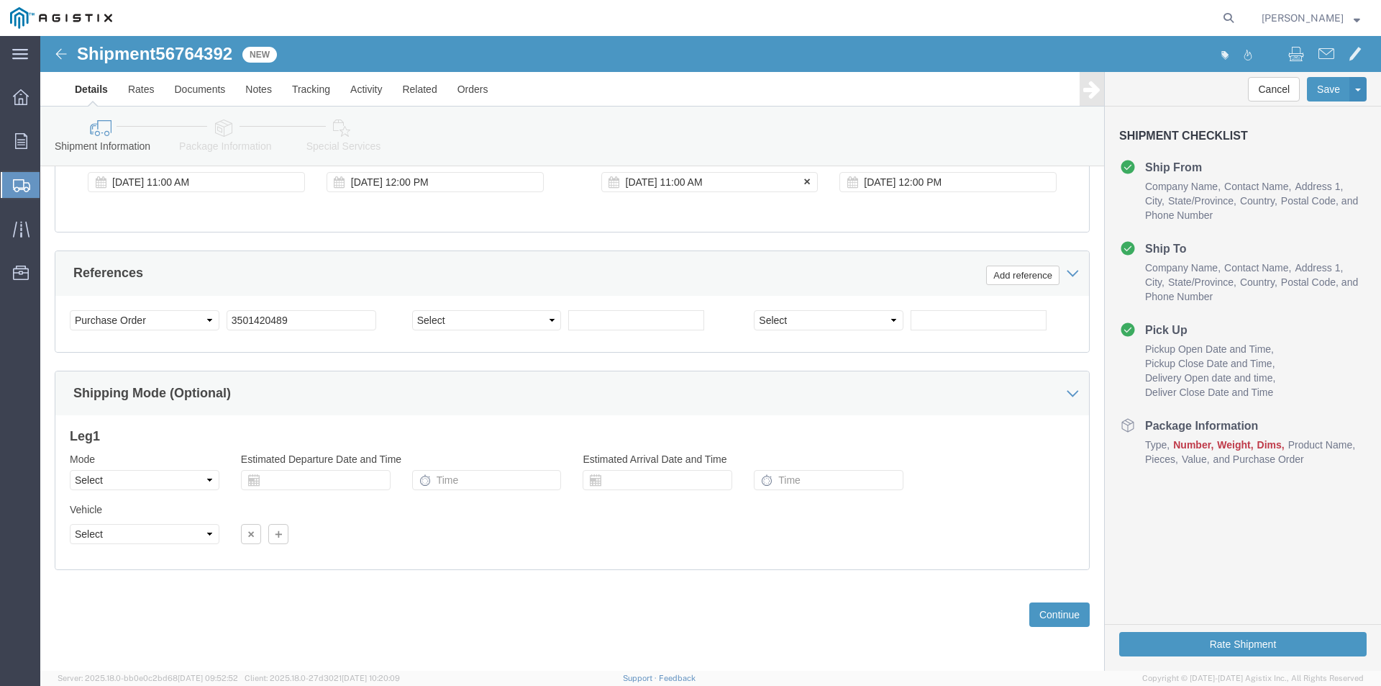
click div "[DATE] 11:00 AM"
click th
click button "Apply"
click div "[DATE] 12:00 PM"
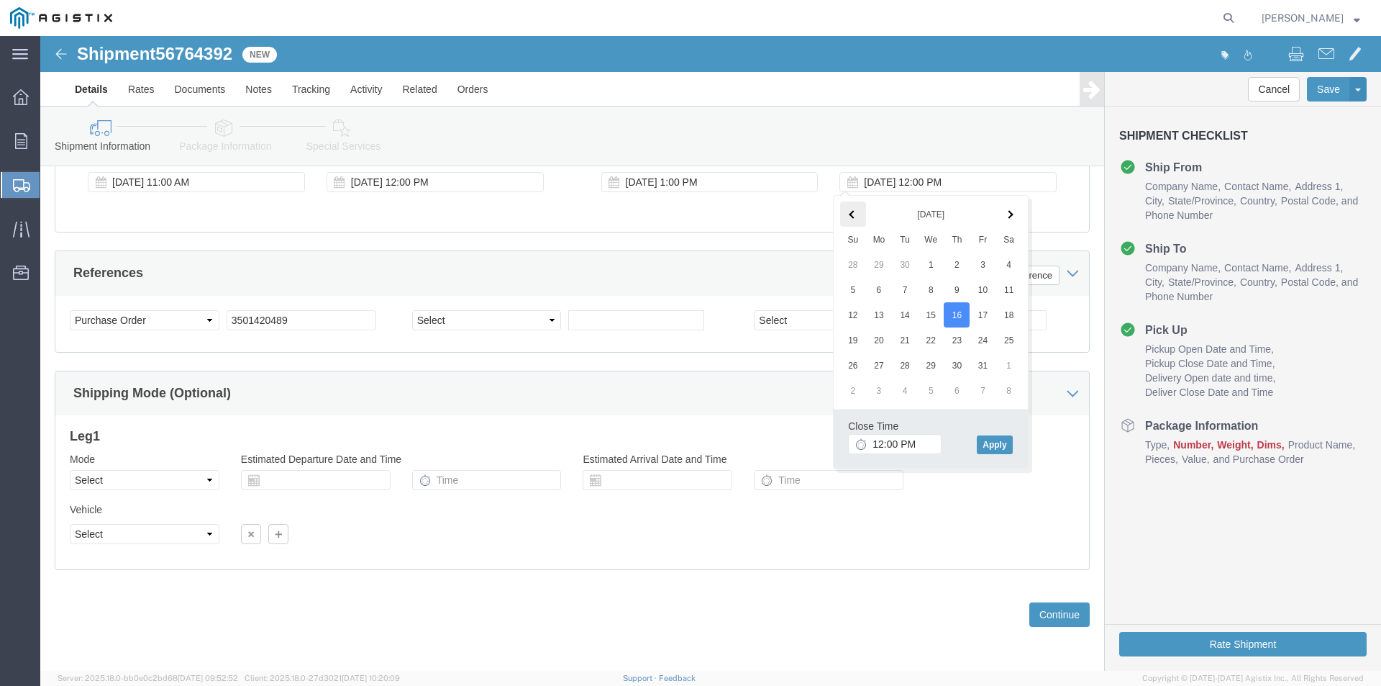
click th
click button "Apply"
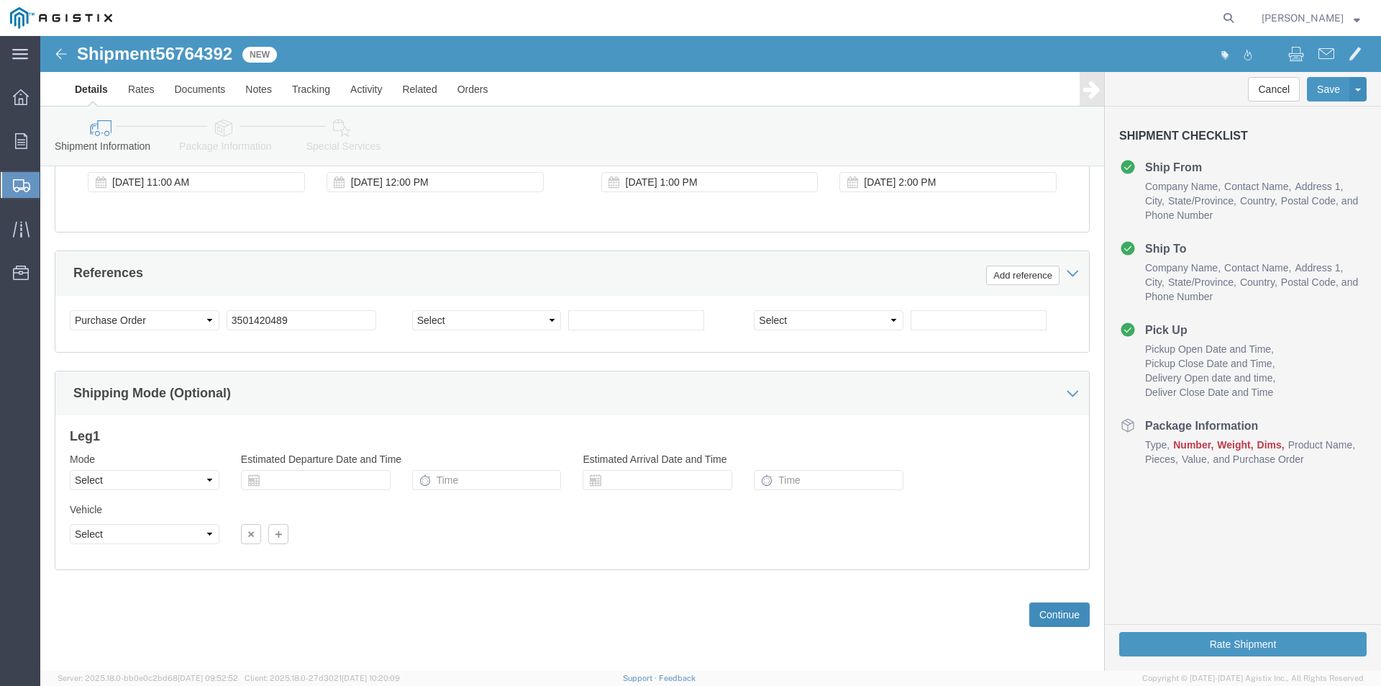
click button "Continue"
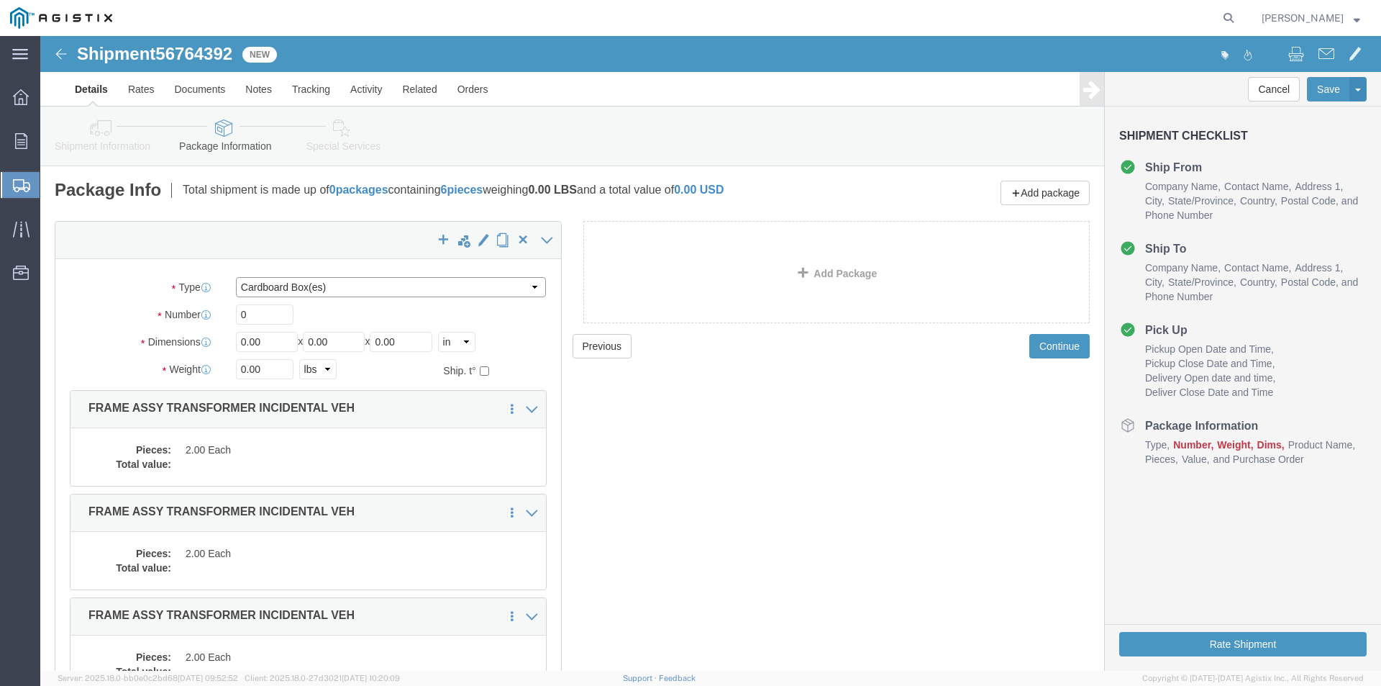
click select "Select Bulk Bundle(s) Cardboard Box(es) Carton(s) Crate(s) Drum(s) (Fiberboard)…"
select select "NKCR"
click select "Select Bulk Bundle(s) Cardboard Box(es) Carton(s) Crate(s) Drum(s) (Fiberboard)…"
drag, startPoint x: 227, startPoint y: 284, endPoint x: 219, endPoint y: 286, distance: 8.2
click input "0"
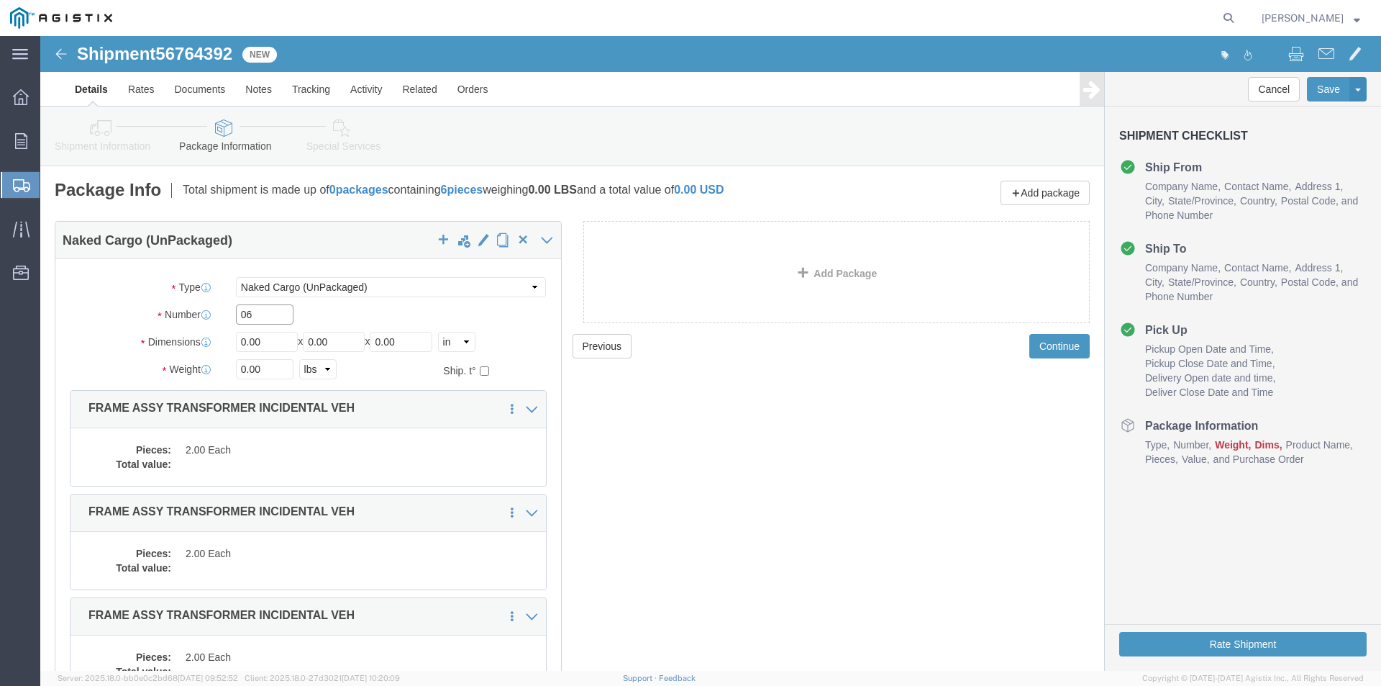
type input "06"
drag, startPoint x: 227, startPoint y: 305, endPoint x: 149, endPoint y: 296, distance: 78.2
click div "Dimensions Length 0.00 x Width 0.00 x Height 0.00 Select cm ft in"
type input "36"
drag, startPoint x: 315, startPoint y: 309, endPoint x: 173, endPoint y: 269, distance: 147.3
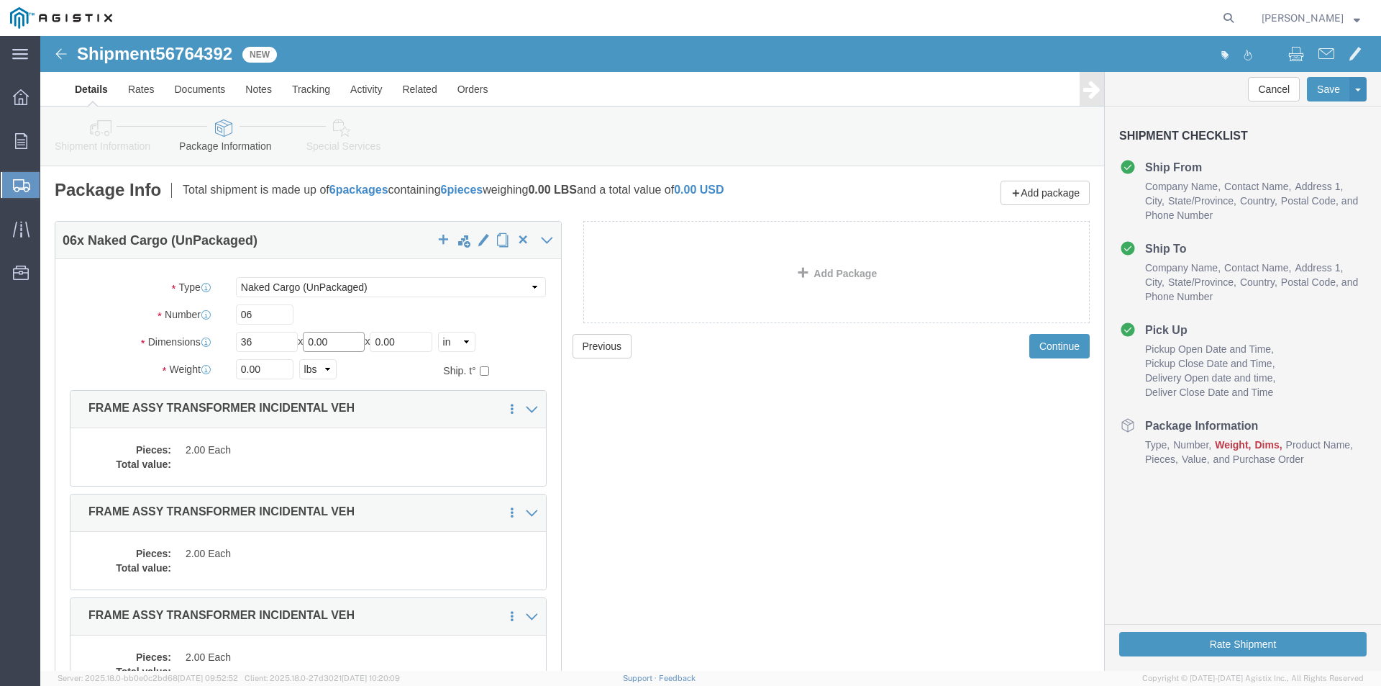
click div "Package Type Select Bulk Bundle(s) Cardboard Box(es) Carton(s) Crate(s) Drum(s)…"
type input "60"
drag, startPoint x: 378, startPoint y: 307, endPoint x: 266, endPoint y: 283, distance: 114.9
click div "Package Type Select Bulk Bundle(s) Cardboard Box(es) Carton(s) Crate(s) Drum(s)…"
type input "5"
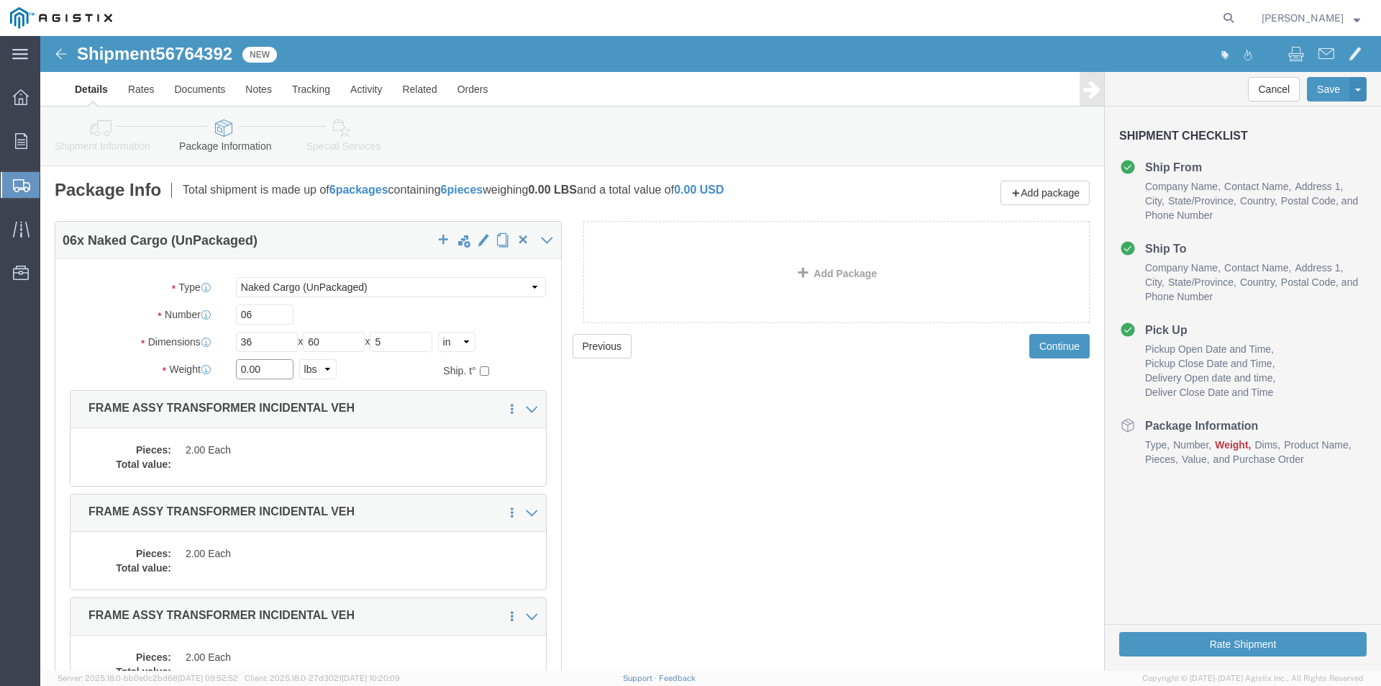
drag, startPoint x: 231, startPoint y: 326, endPoint x: 145, endPoint y: 331, distance: 86.5
click div "Weight 0.00 Select kgs lbs Ship. t°"
type input "1050"
click dl "Pieces: 2.00 Each Total value:"
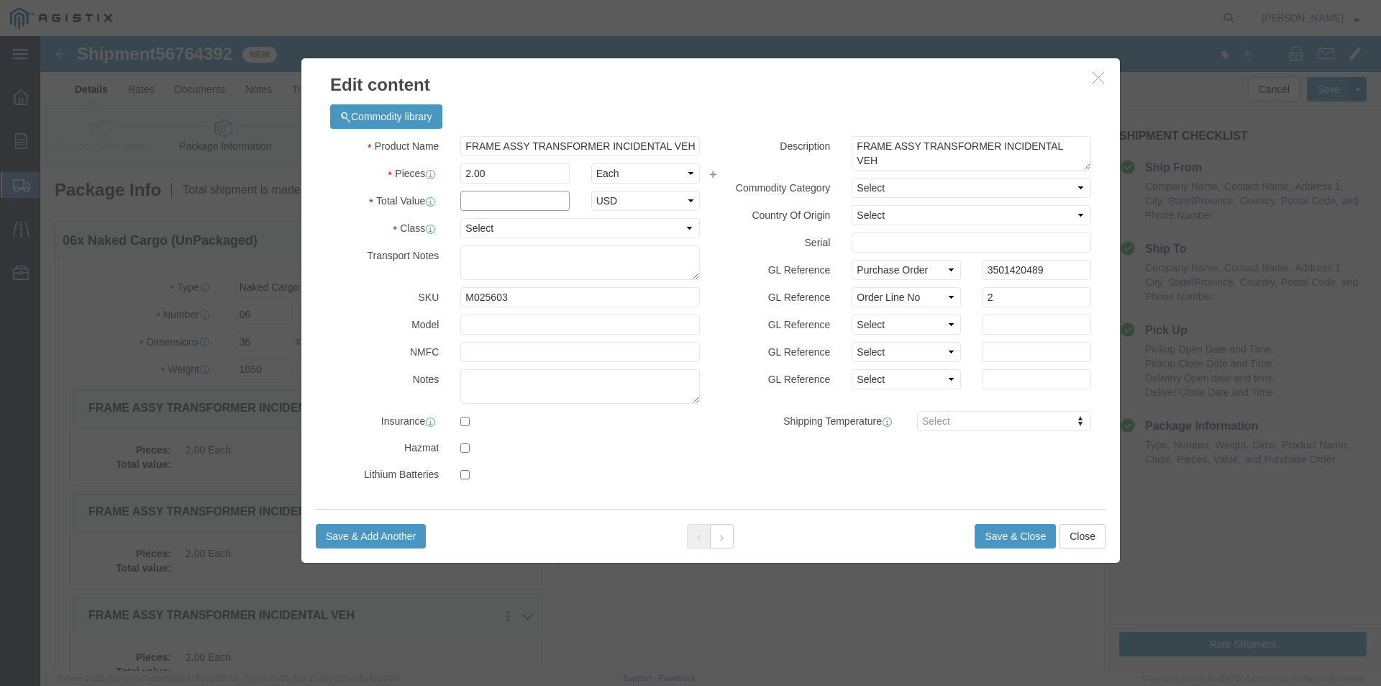
click input "text"
type input "1"
click select "Select 50 55 60 65 70 85 92.5 100 125 175 250 300 400"
select select "55"
click select "Select 50 55 60 65 70 85 92.5 100 125 175 250 300 400"
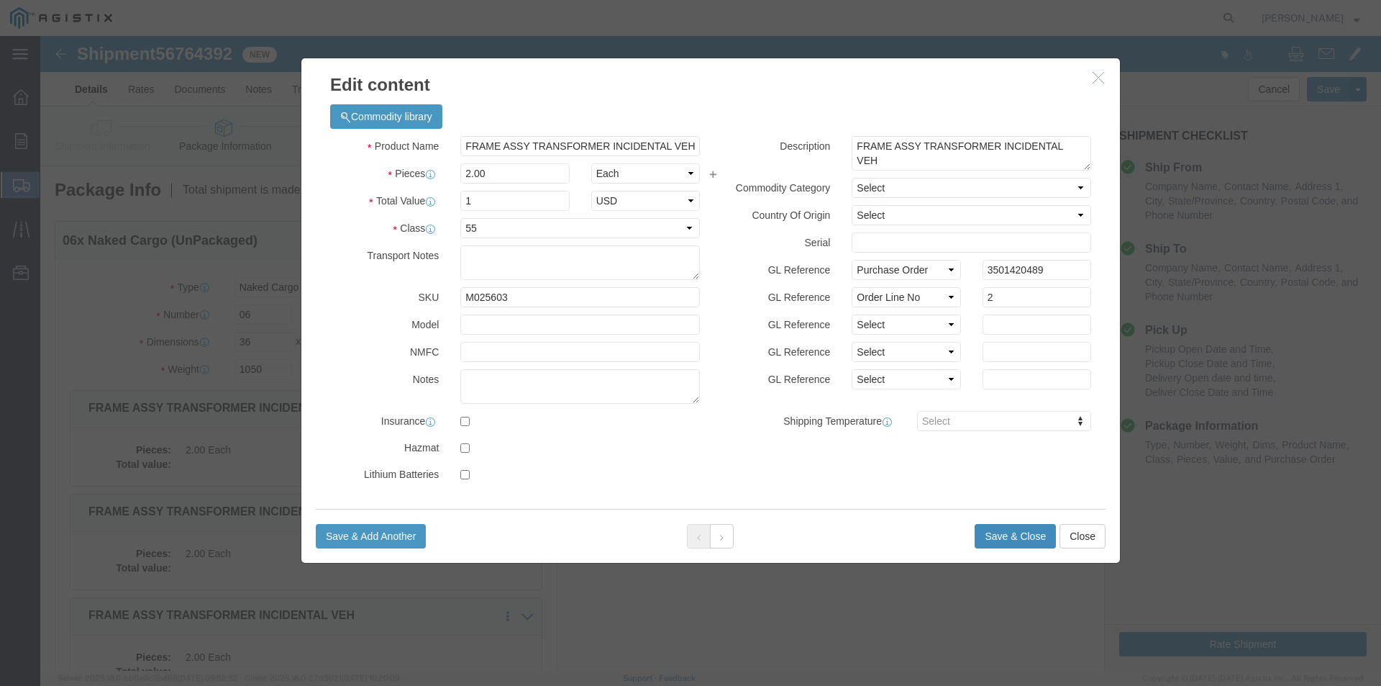
click button "Save & Close"
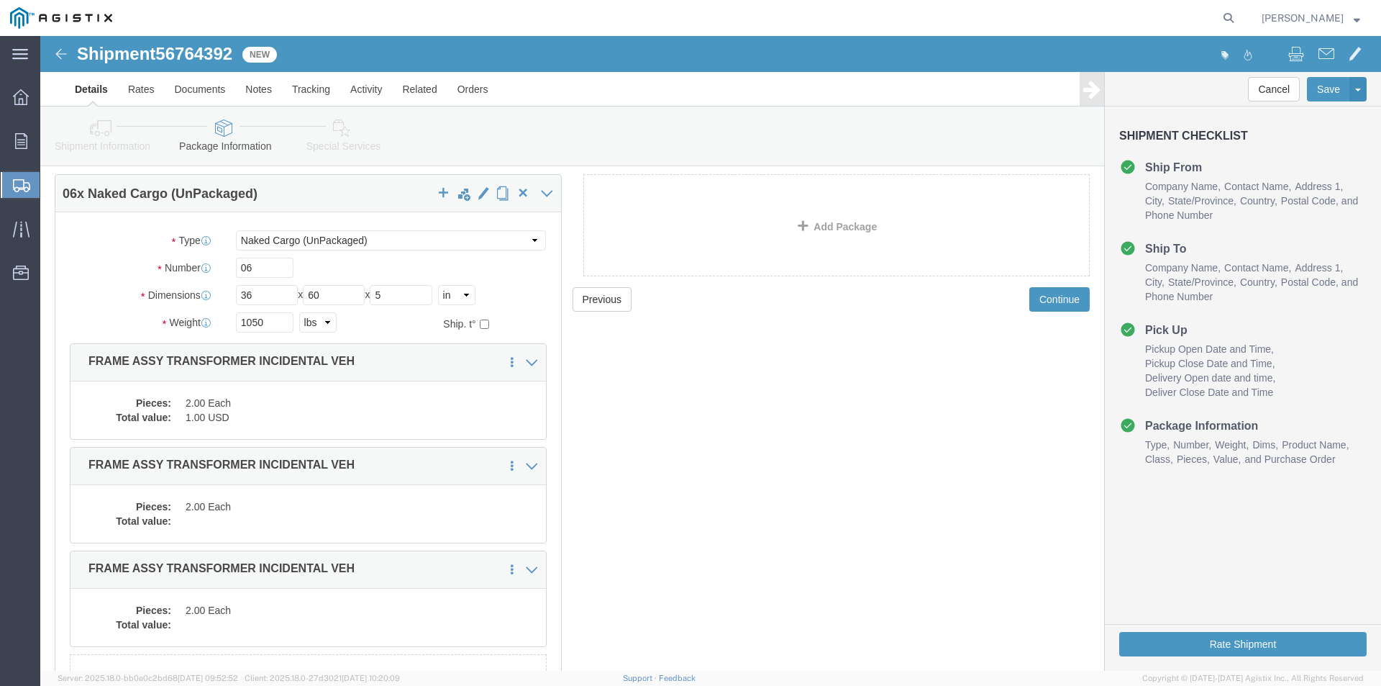
scroll to position [72, 0]
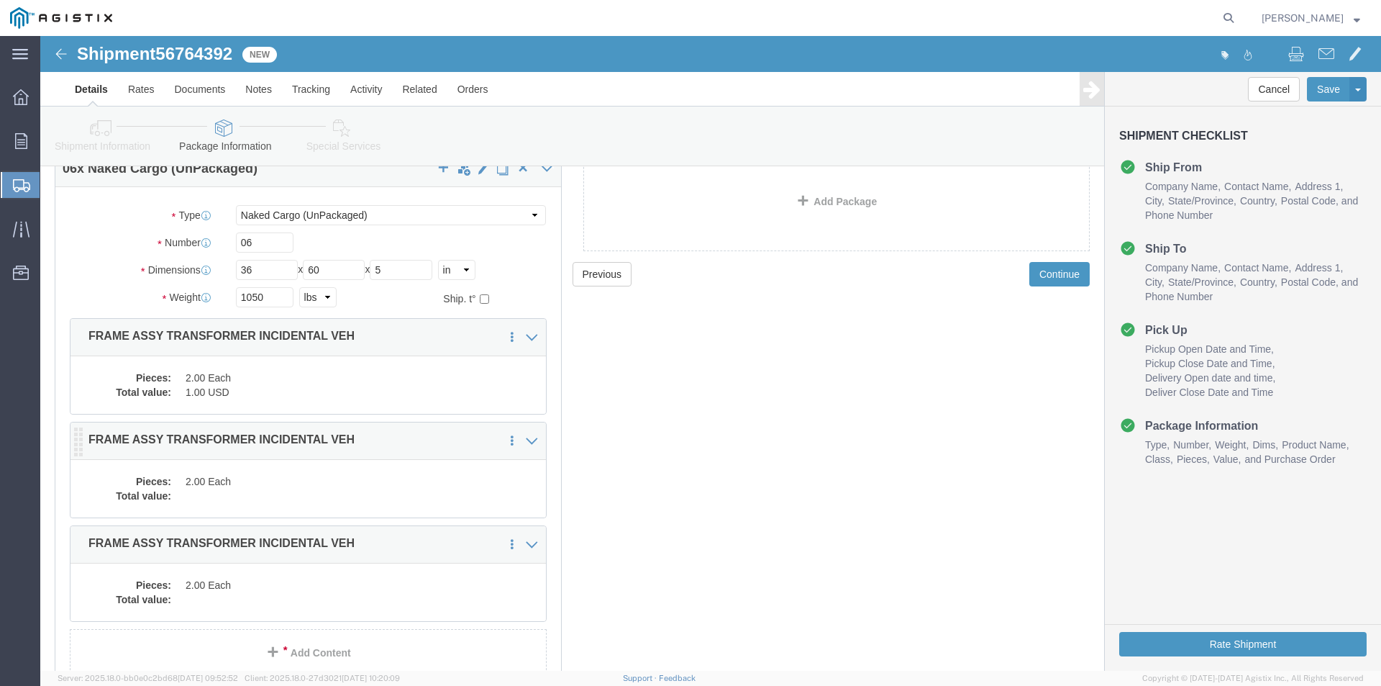
click dd
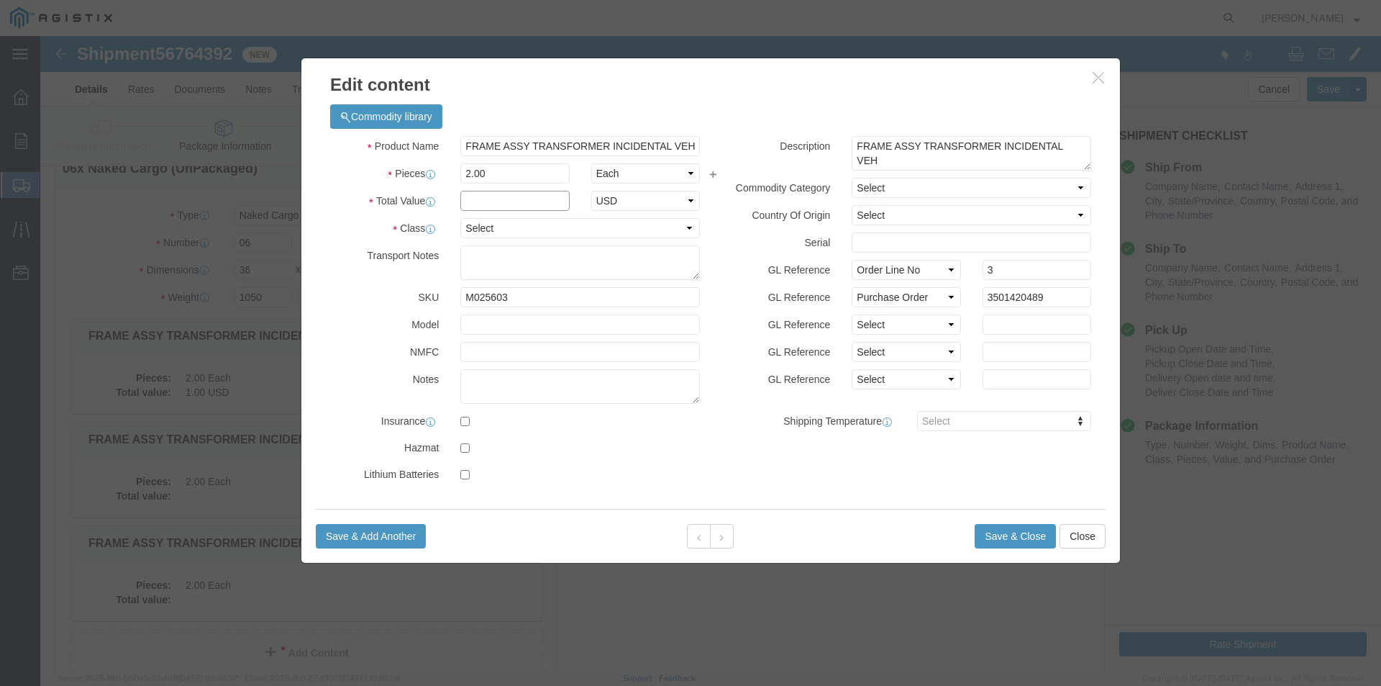
click input "text"
type input "1"
click select "Select 50 55 60 65 70 85 92.5 100 125 175 250 300 400"
select select "55"
click select "Select 50 55 60 65 70 85 92.5 100 125 175 250 300 400"
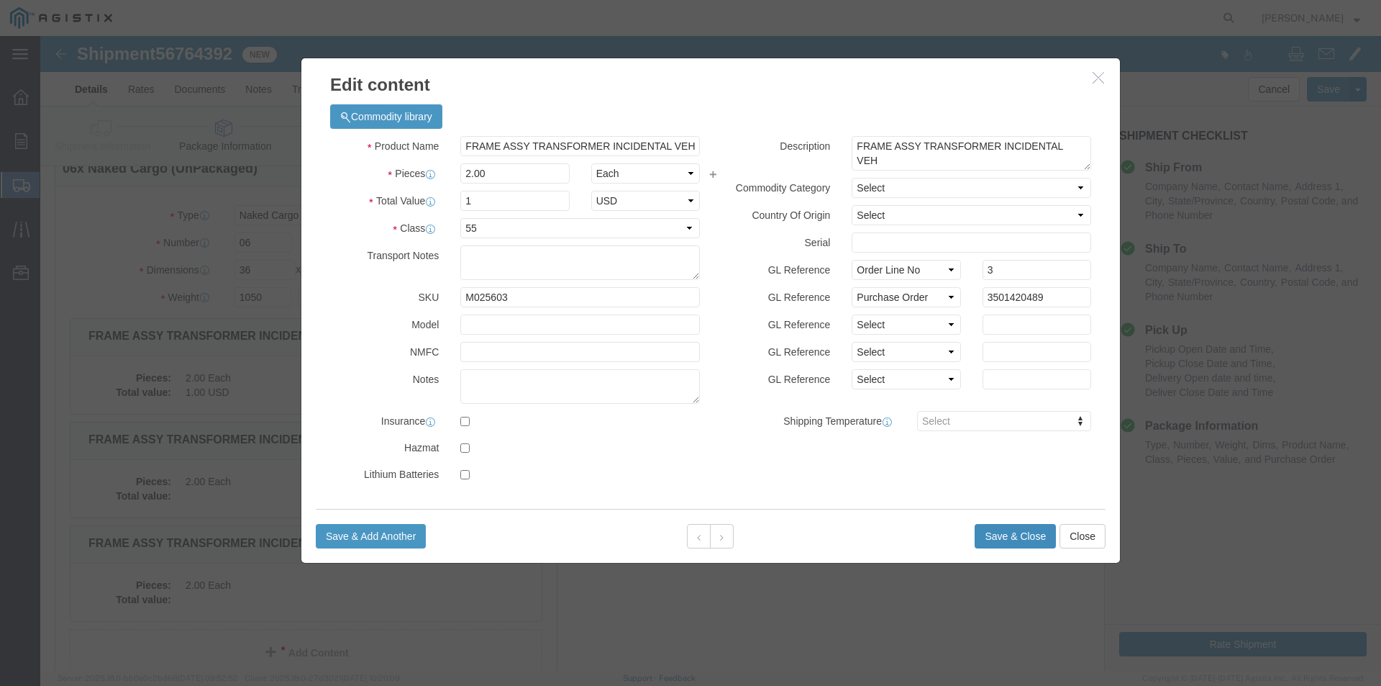
click button "Save & Close"
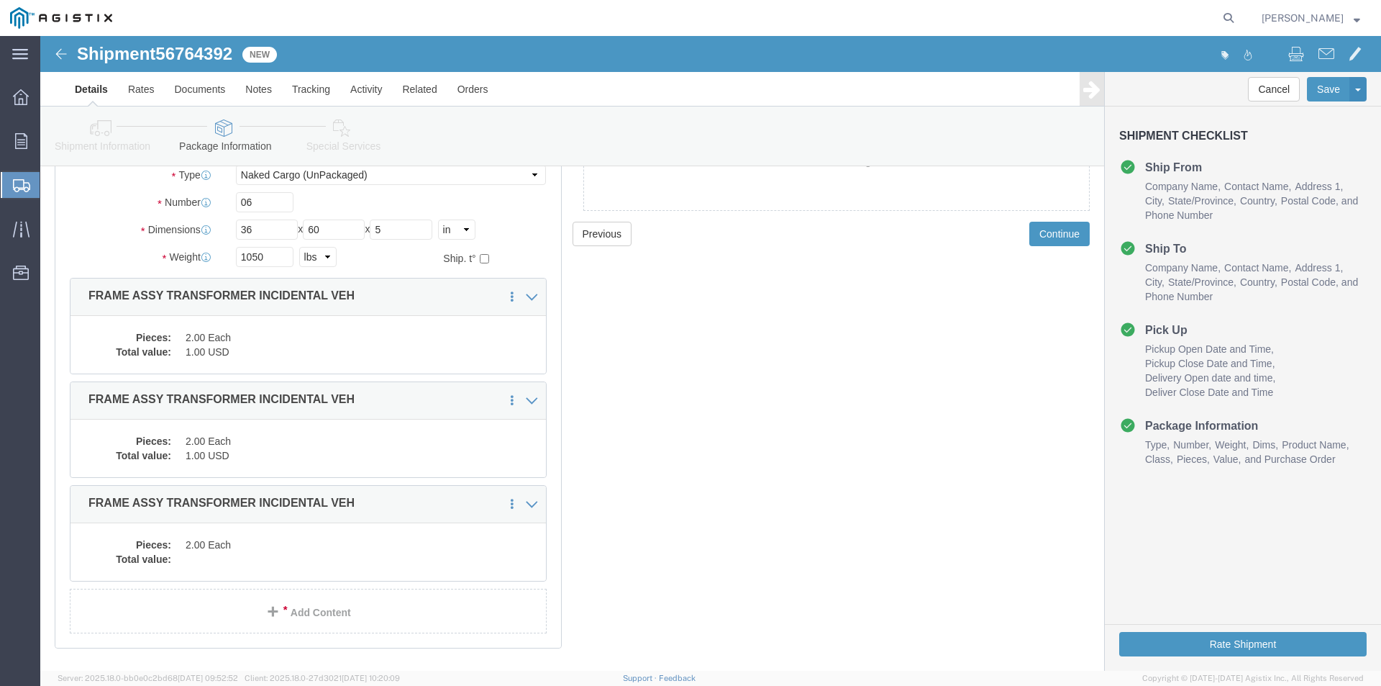
scroll to position [152, 0]
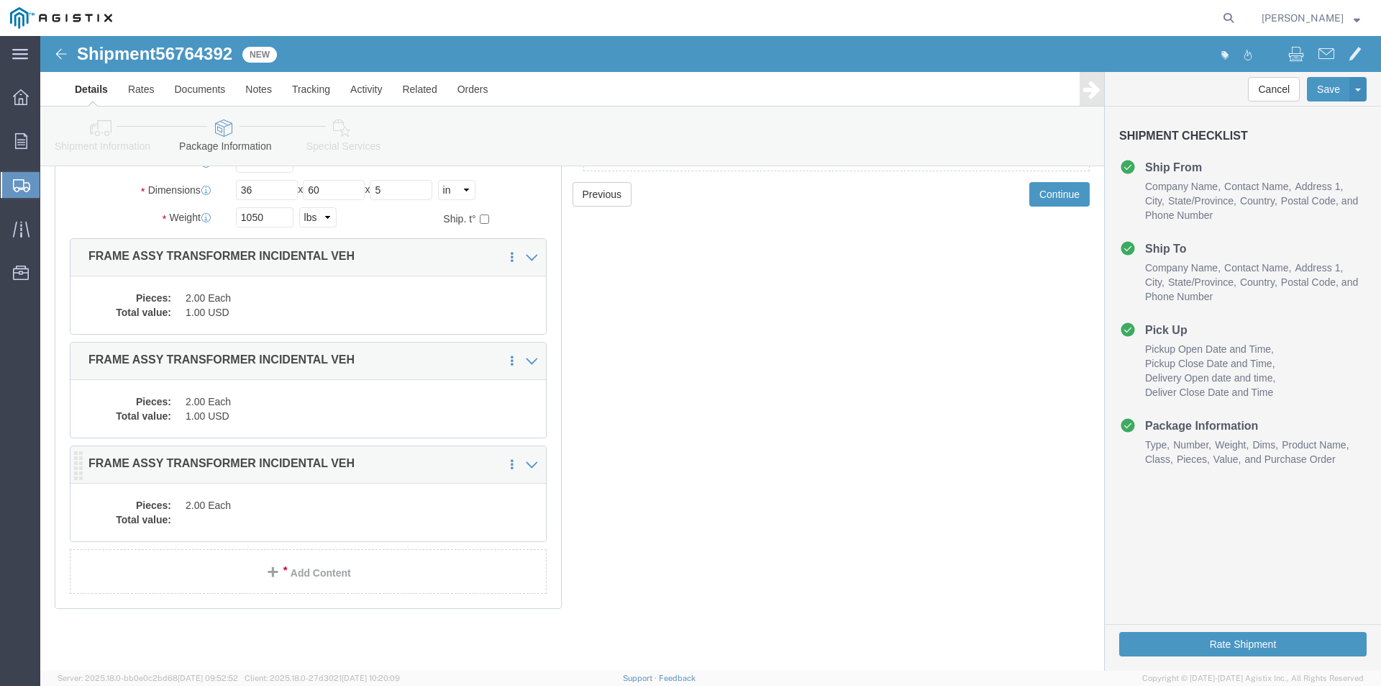
click dd
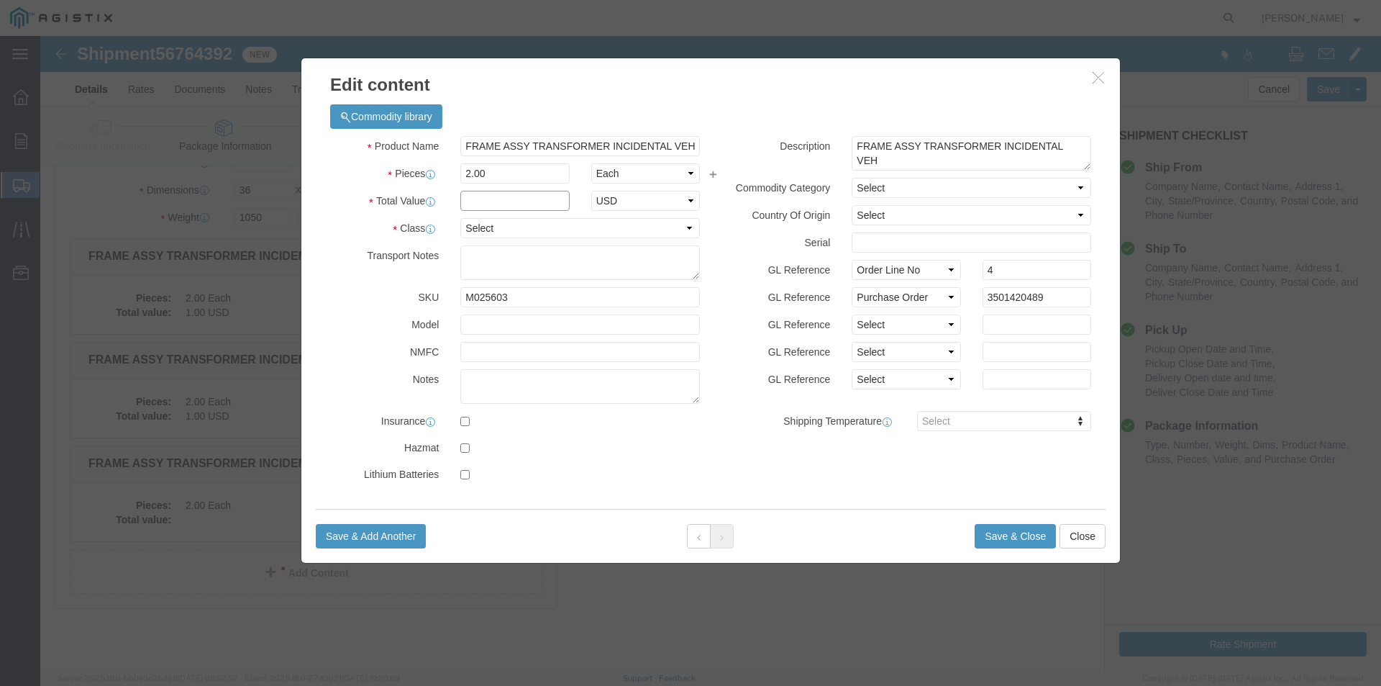
click input "text"
type input "1"
click select "Select 50 55 60 65 70 85 92.5 100 125 175 250 300 400"
select select "55"
click select "Select 50 55 60 65 70 85 92.5 100 125 175 250 300 400"
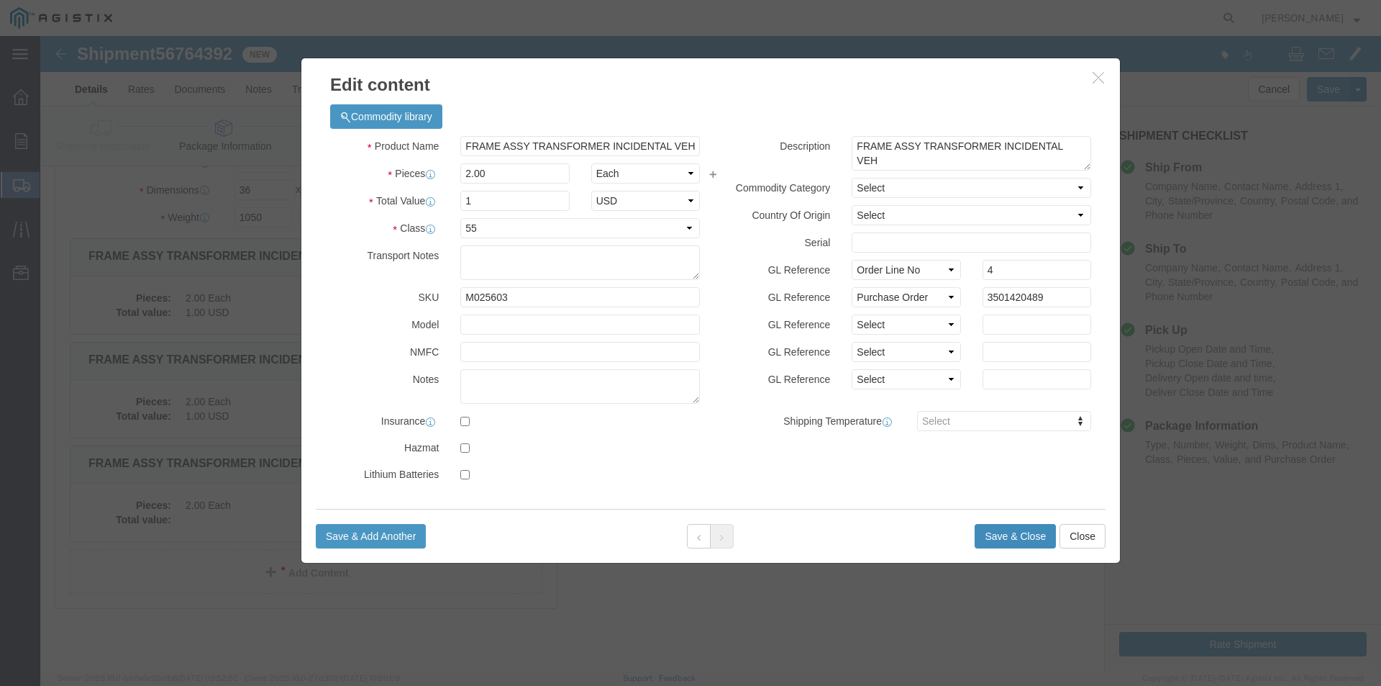
click button "Save & Close"
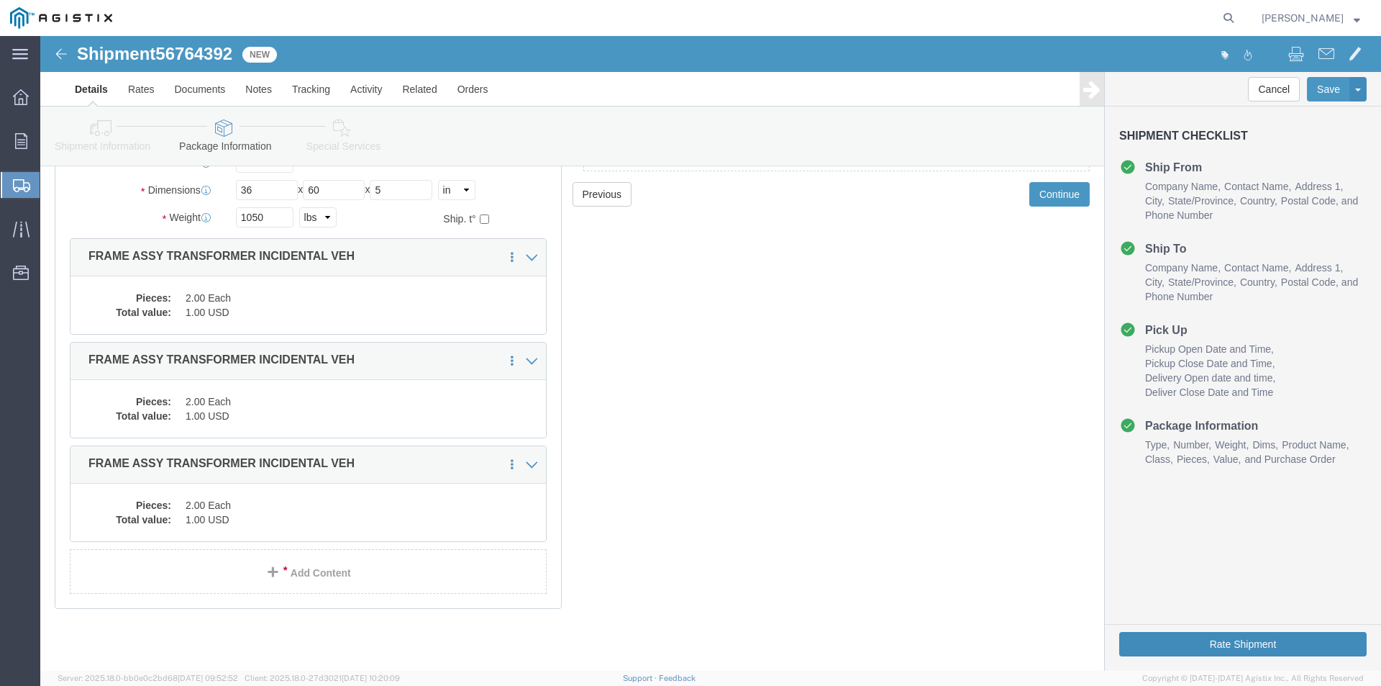
drag, startPoint x: 1139, startPoint y: 607, endPoint x: 1131, endPoint y: 606, distance: 7.9
click button "Rate Shipment"
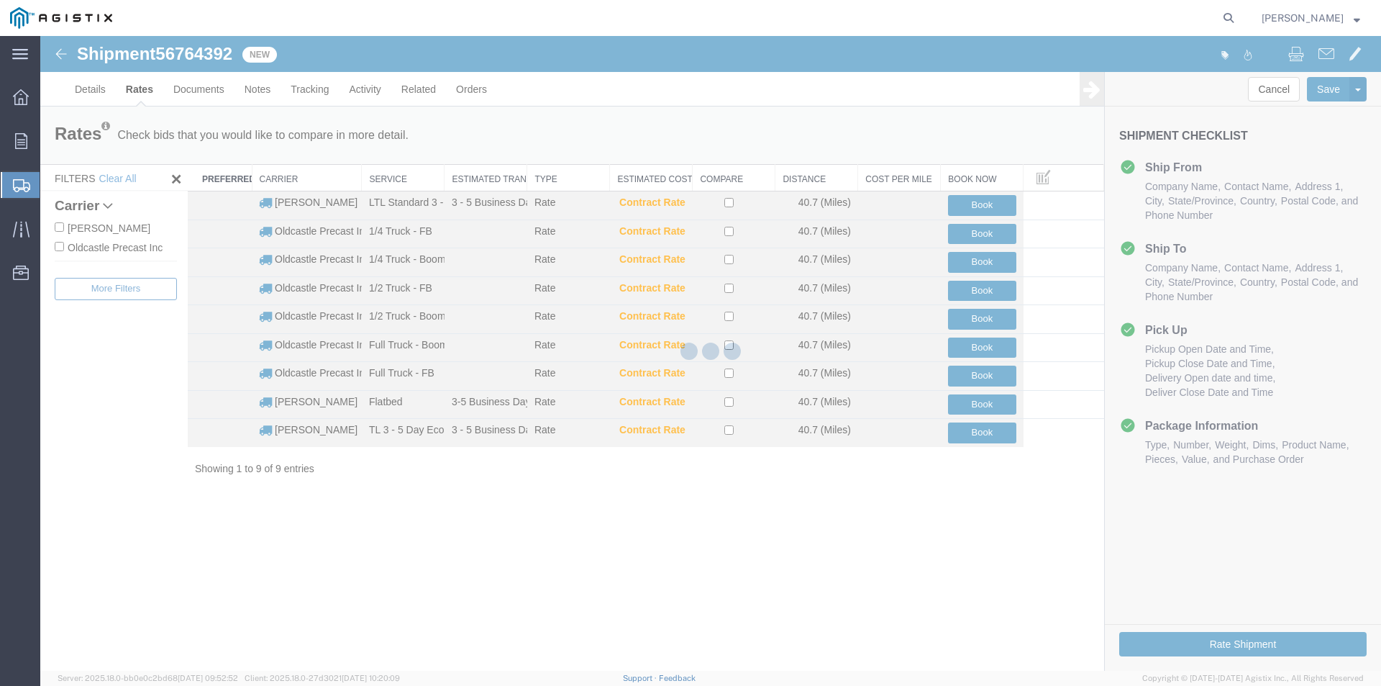
scroll to position [0, 0]
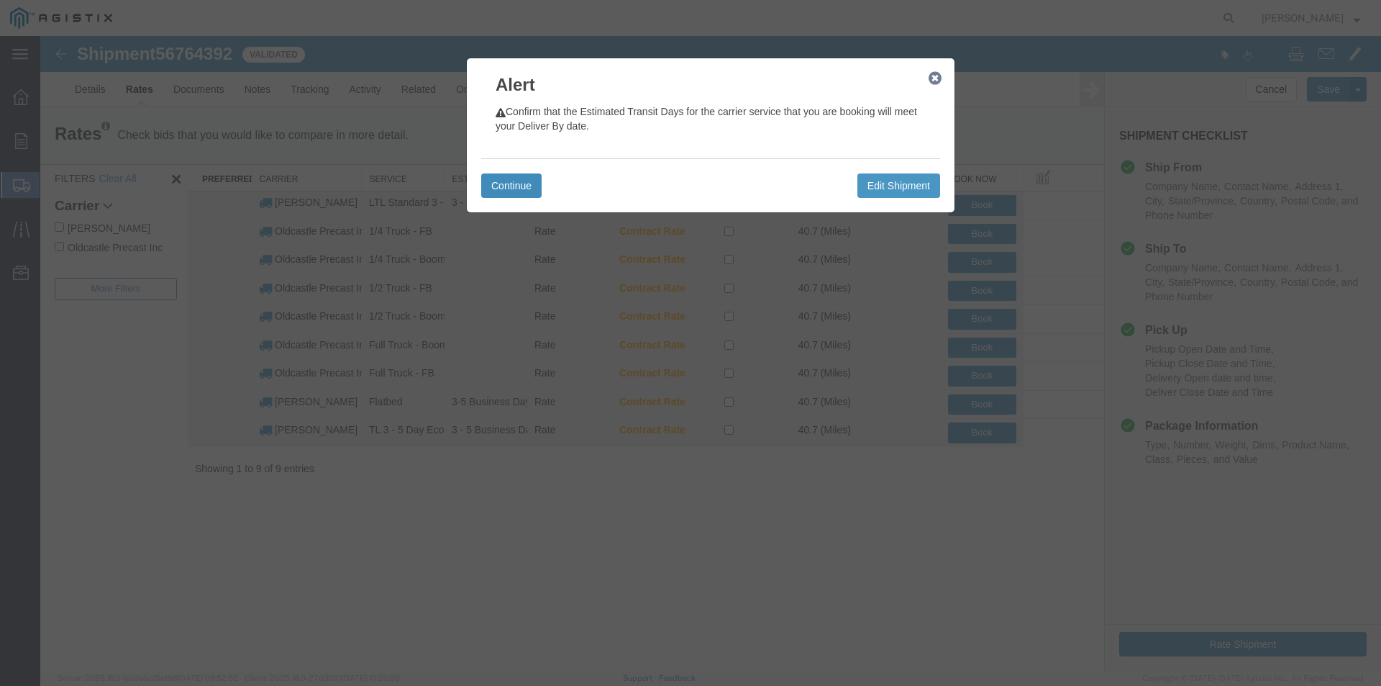
click at [501, 182] on button "Continue" at bounding box center [511, 185] width 60 height 24
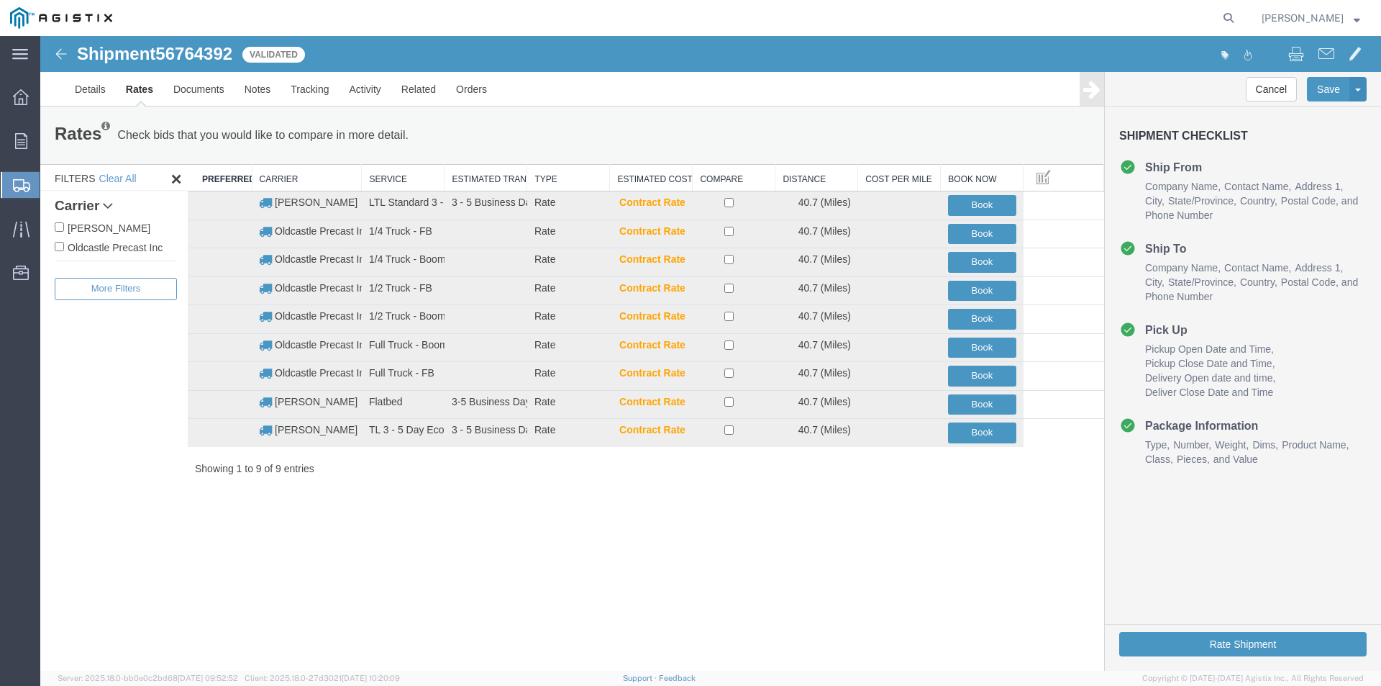
click at [133, 246] on label "Oldcastle Precast Inc" at bounding box center [116, 247] width 122 height 16
click at [64, 246] on input "Oldcastle Precast Inc" at bounding box center [59, 246] width 9 height 9
checkbox input "true"
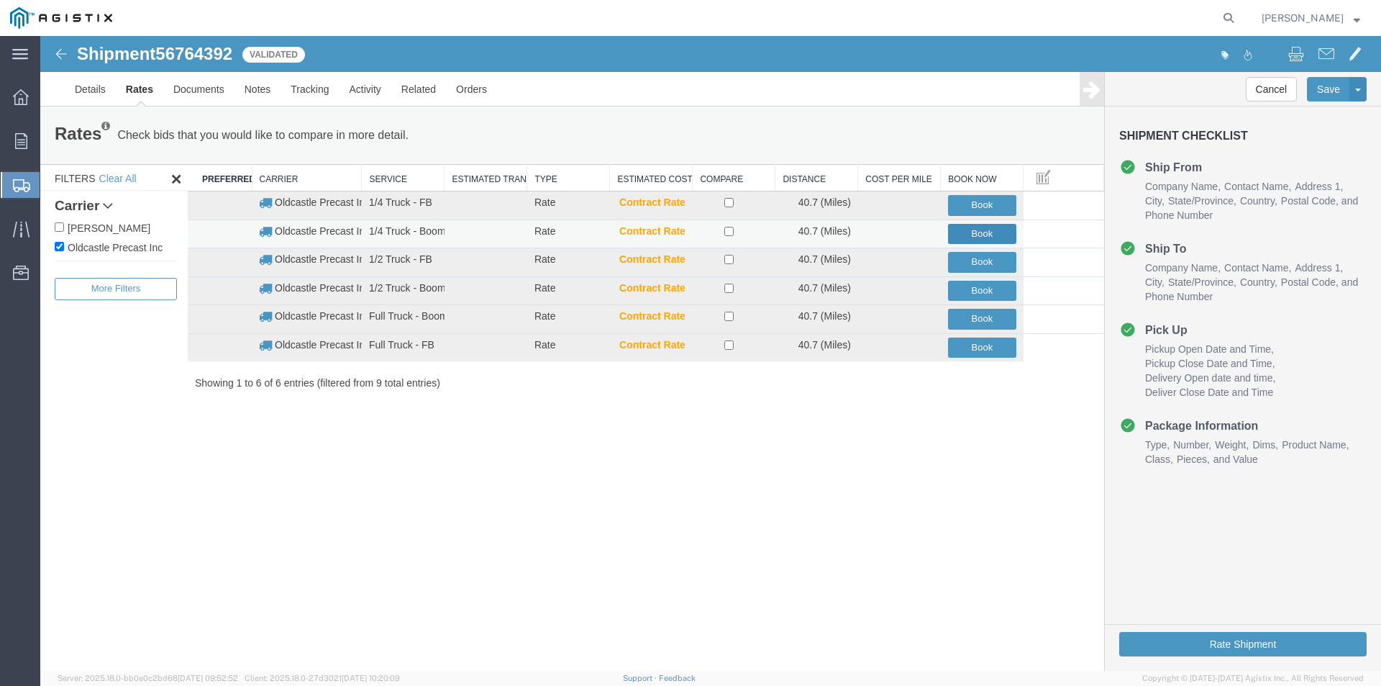
click at [968, 231] on button "Book" at bounding box center [982, 234] width 68 height 21
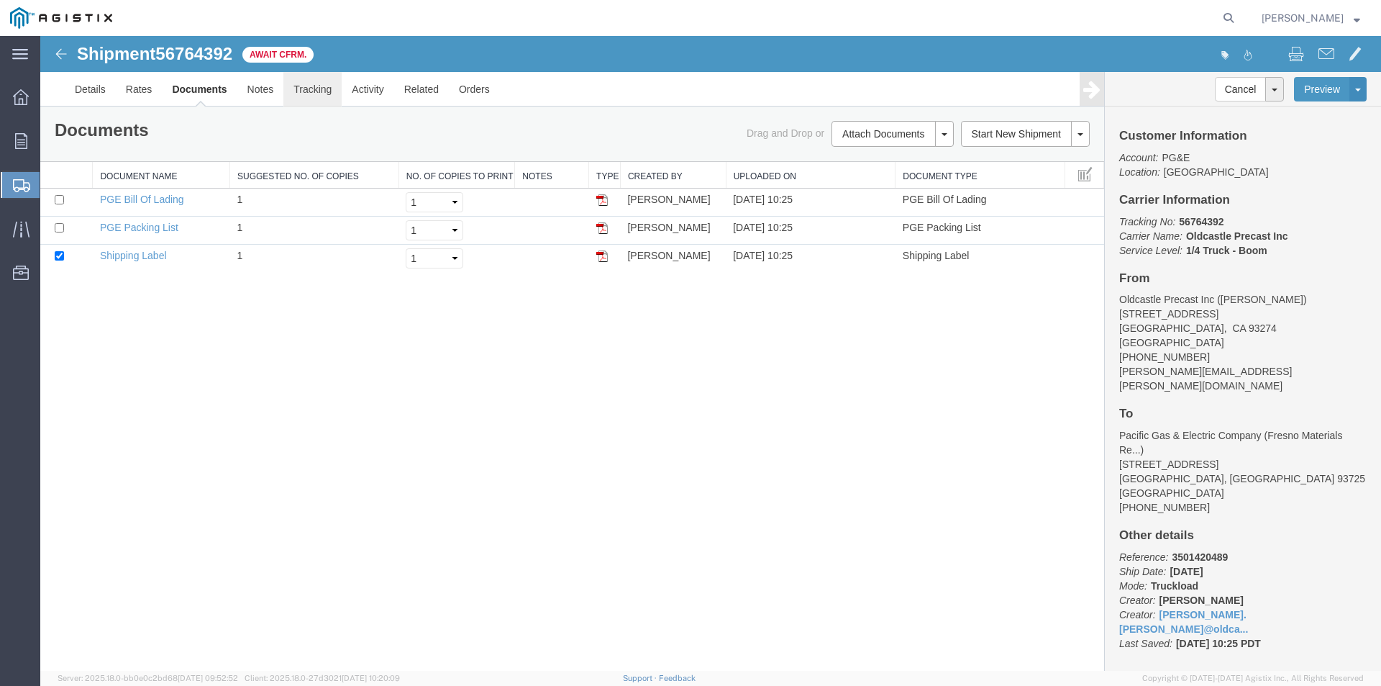
click at [311, 83] on link "Tracking" at bounding box center [312, 89] width 58 height 35
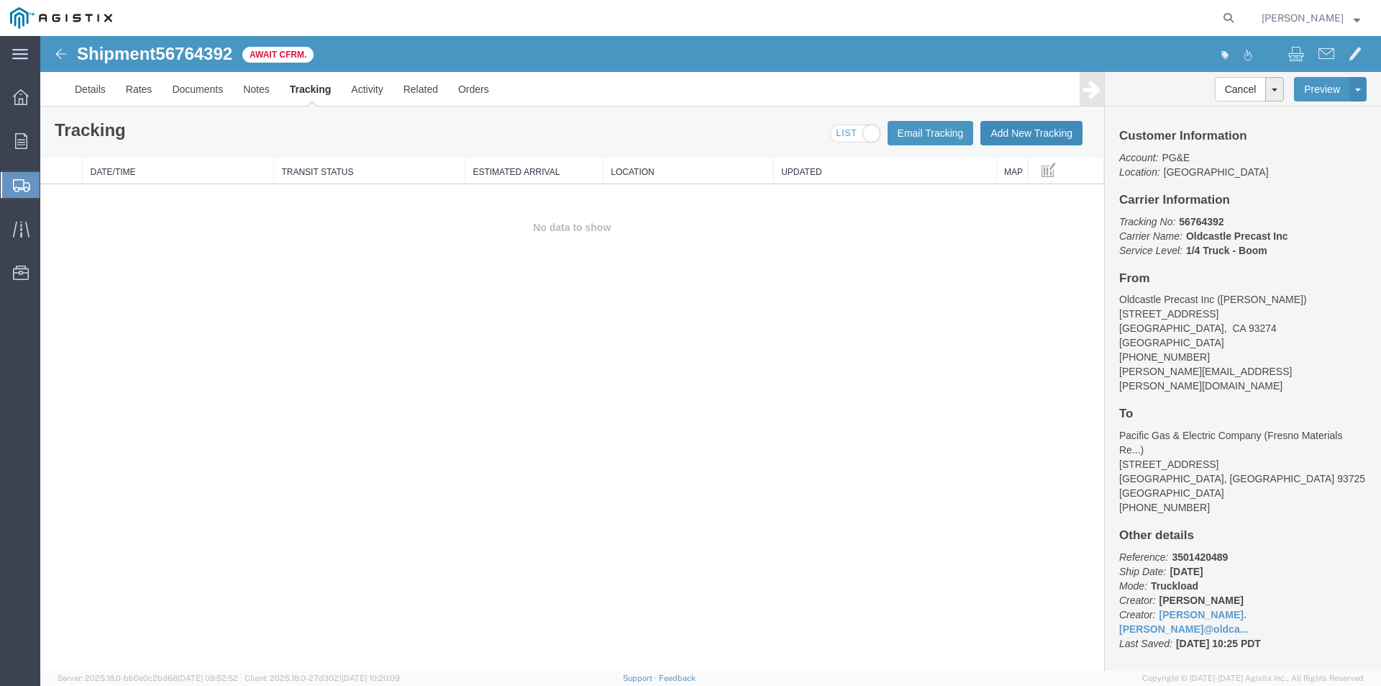
click at [1001, 125] on button "Add New Tracking" at bounding box center [1032, 133] width 102 height 24
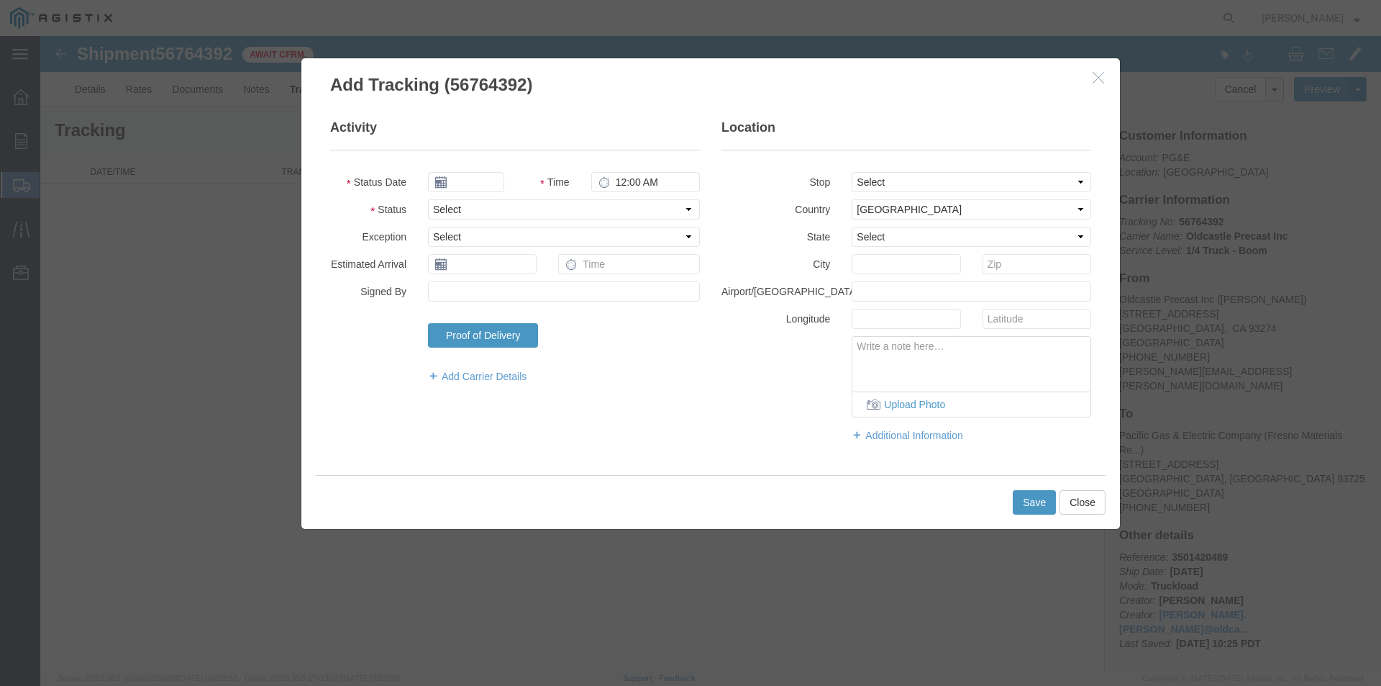
type input "[DATE]"
type input "11:00 AM"
click at [483, 181] on input "[DATE]" at bounding box center [466, 182] width 76 height 20
click at [506, 275] on td "10" at bounding box center [504, 272] width 22 height 22
click at [469, 173] on input "[DATE]" at bounding box center [466, 182] width 76 height 20
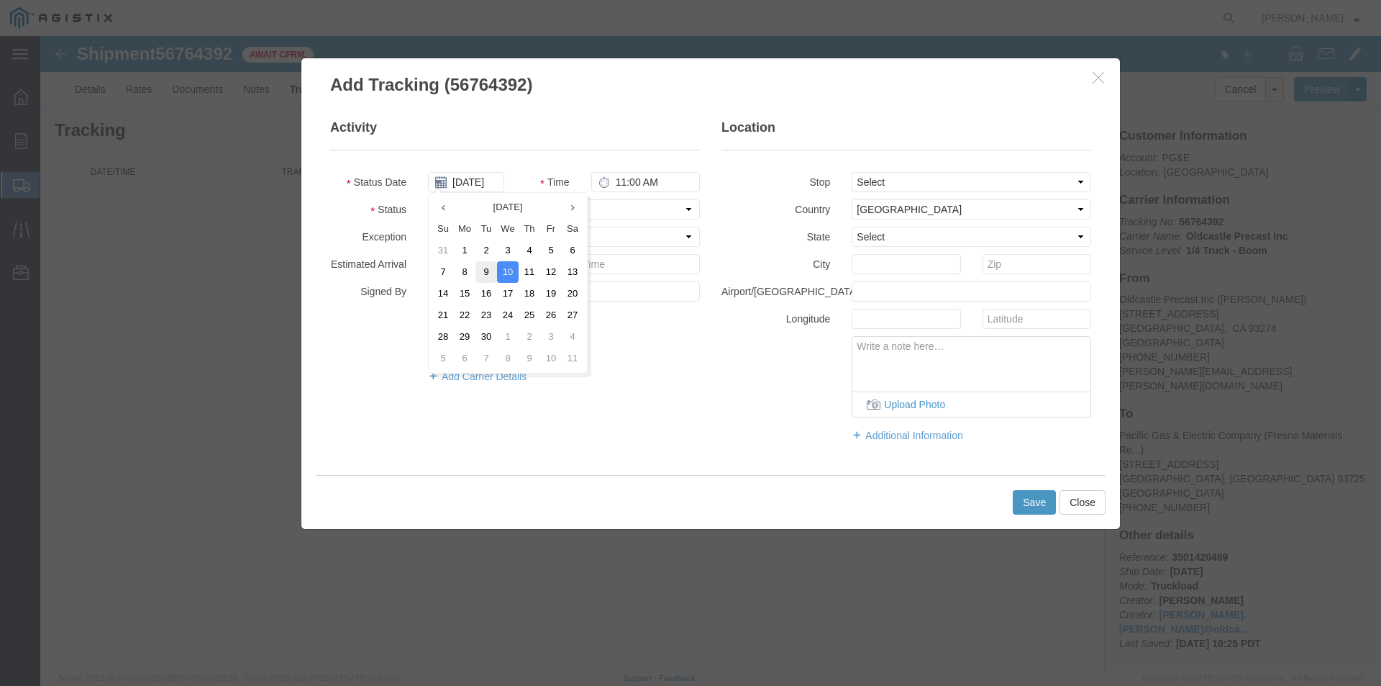
click at [487, 262] on td "9" at bounding box center [487, 272] width 22 height 22
type input "[DATE]"
click at [451, 210] on select "Select Arrival Notice Available Arrival Notice Imported Arrive at Delivery Loca…" at bounding box center [564, 209] width 272 height 20
select select "DELIVRED"
click at [428, 199] on select "Select Arrival Notice Available Arrival Notice Imported Arrive at Delivery Loca…" at bounding box center [564, 209] width 272 height 20
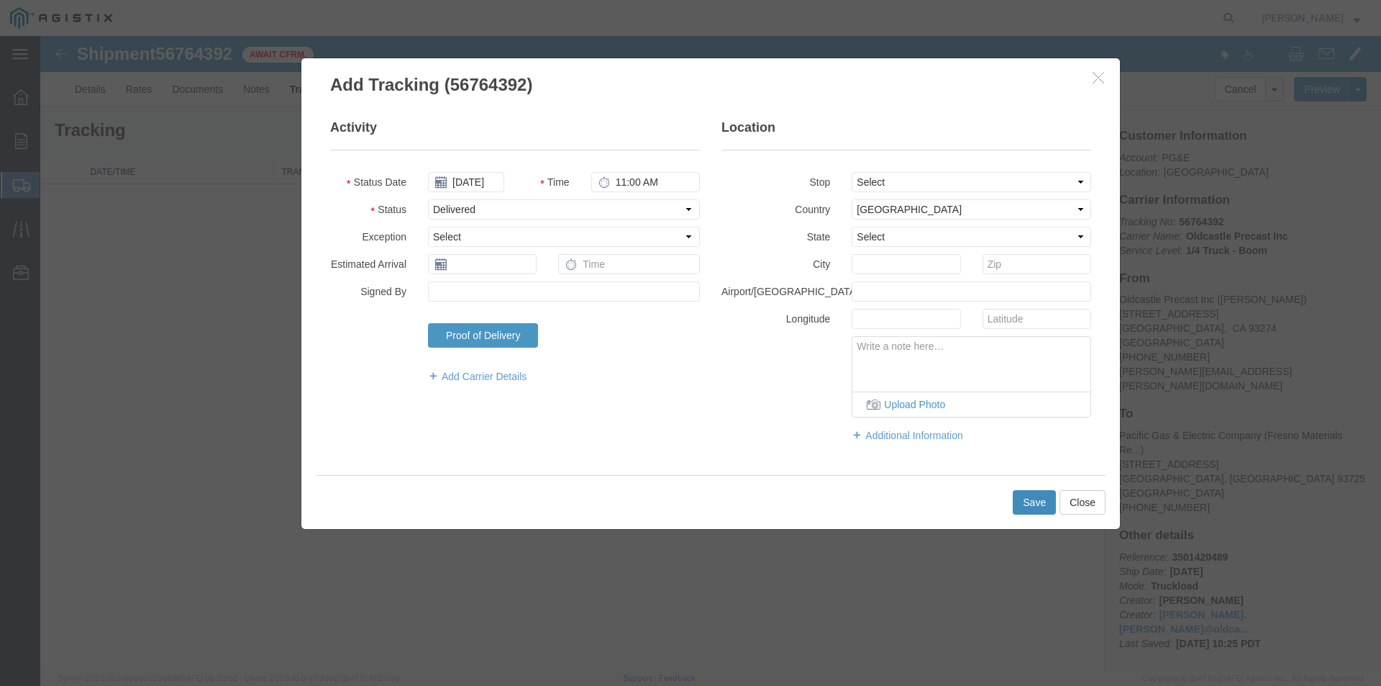
click at [1027, 493] on button "Save" at bounding box center [1034, 502] width 43 height 24
